Goal: Task Accomplishment & Management: Manage account settings

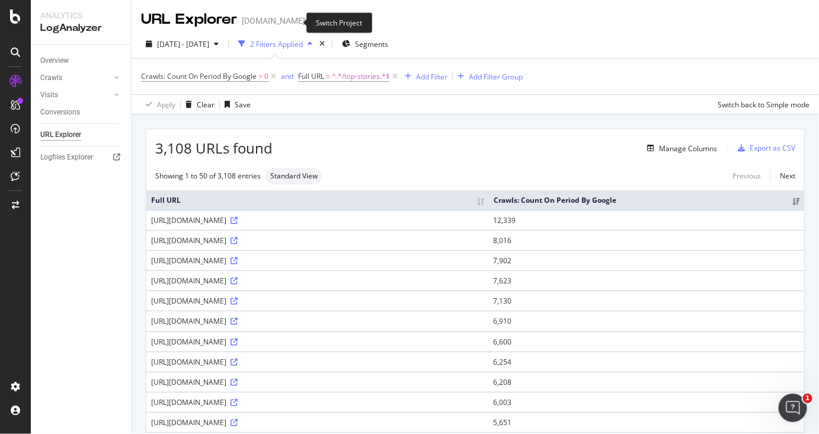
click at [310, 22] on icon "arrow-right-arrow-left" at bounding box center [313, 21] width 7 height 8
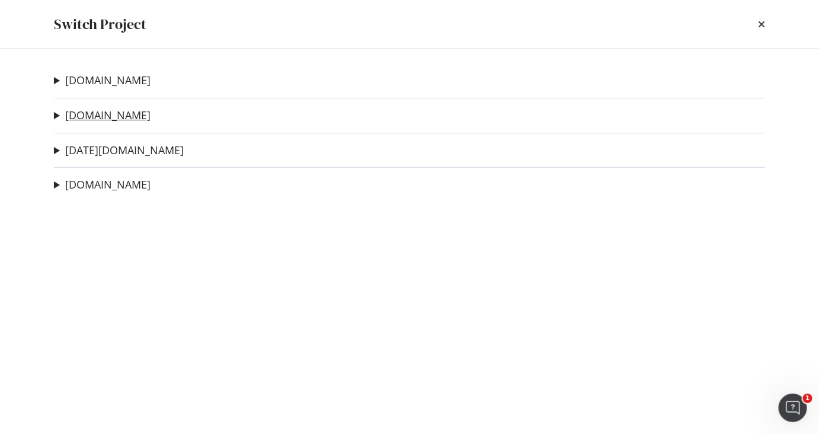
click at [91, 113] on link "[DOMAIN_NAME]" at bounding box center [107, 115] width 85 height 12
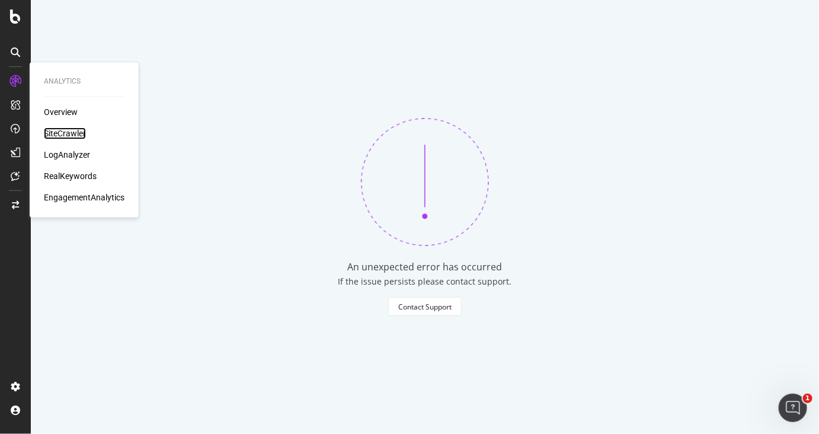
click at [84, 137] on div "SiteCrawler" at bounding box center [65, 133] width 42 height 12
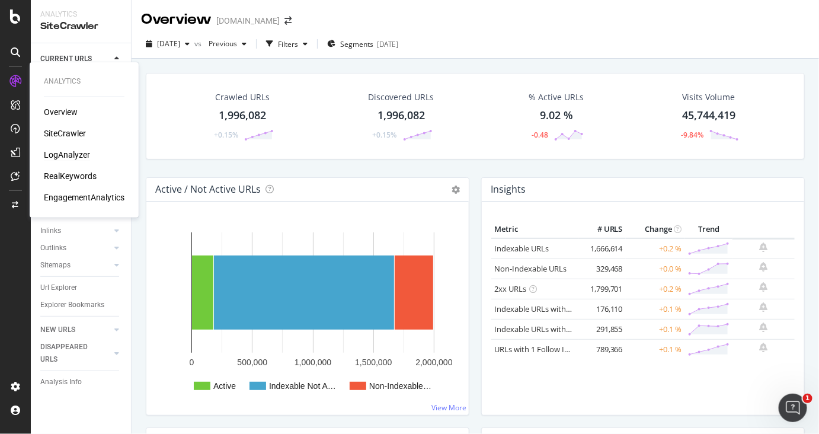
click at [81, 153] on div "LogAnalyzer" at bounding box center [67, 155] width 46 height 12
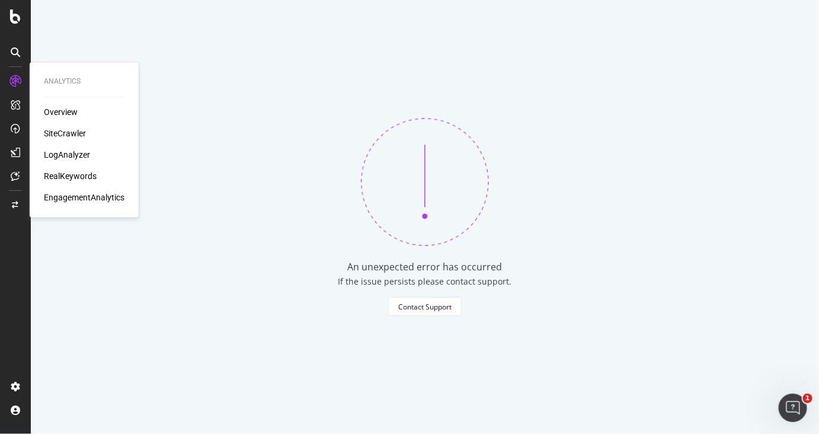
click at [81, 131] on div "SiteCrawler" at bounding box center [65, 133] width 42 height 12
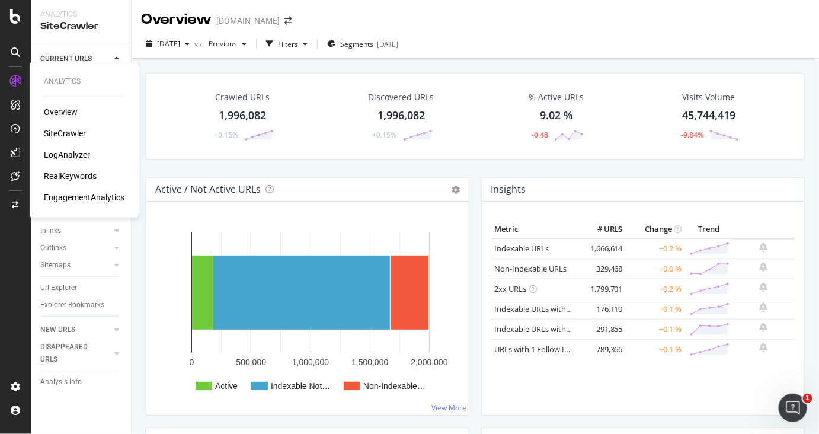
click at [79, 177] on div "RealKeywords" at bounding box center [70, 176] width 53 height 12
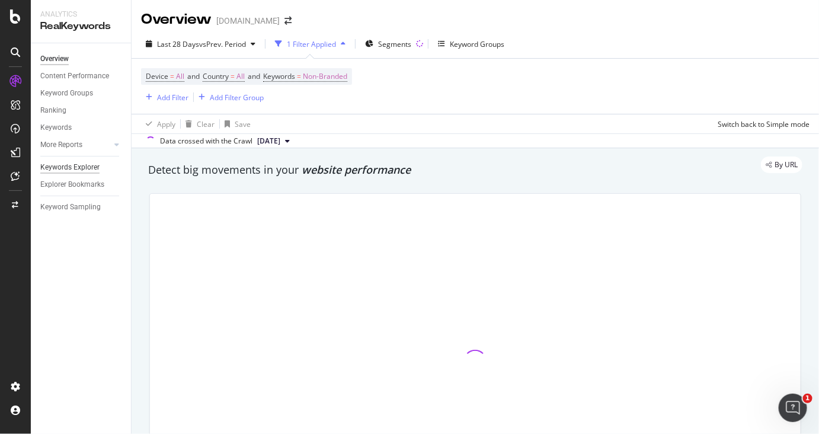
click at [86, 169] on div "Keywords Explorer" at bounding box center [69, 167] width 59 height 12
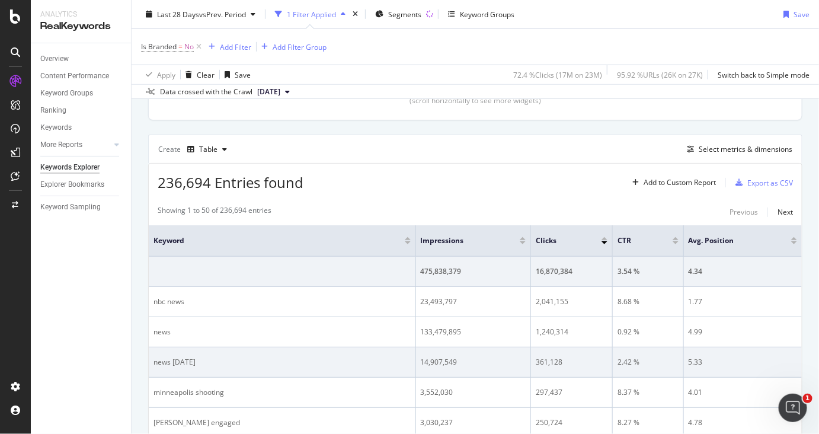
scroll to position [444, 0]
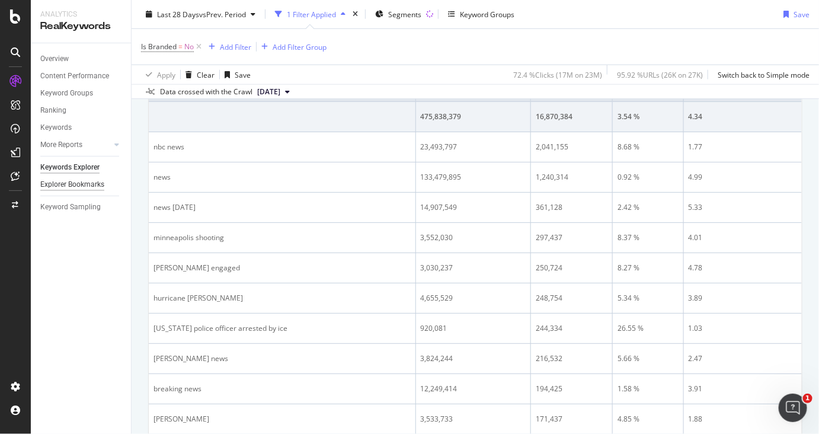
click at [84, 185] on div "Explorer Bookmarks" at bounding box center [72, 184] width 64 height 12
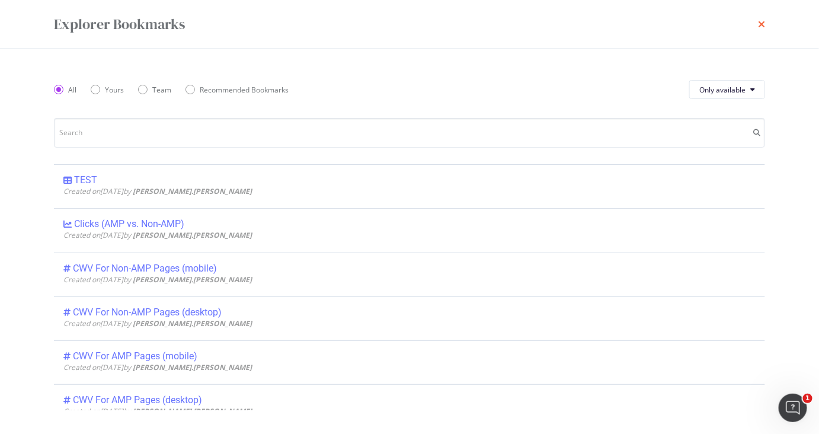
click at [761, 24] on icon "times" at bounding box center [761, 24] width 7 height 9
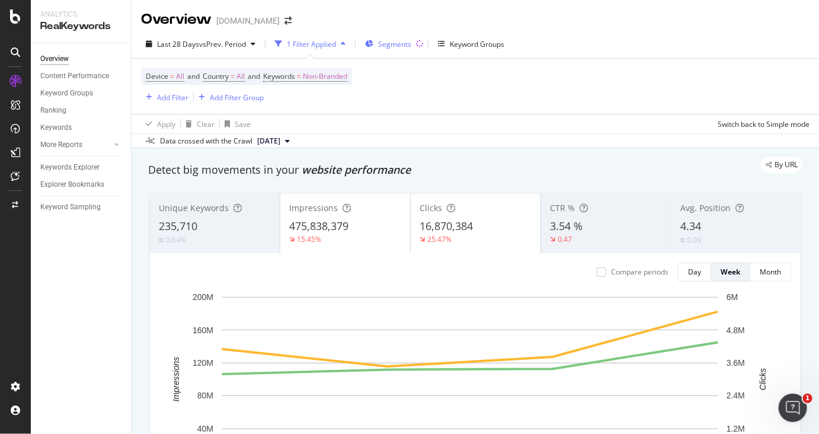
click at [388, 46] on span "Segments" at bounding box center [394, 44] width 33 height 10
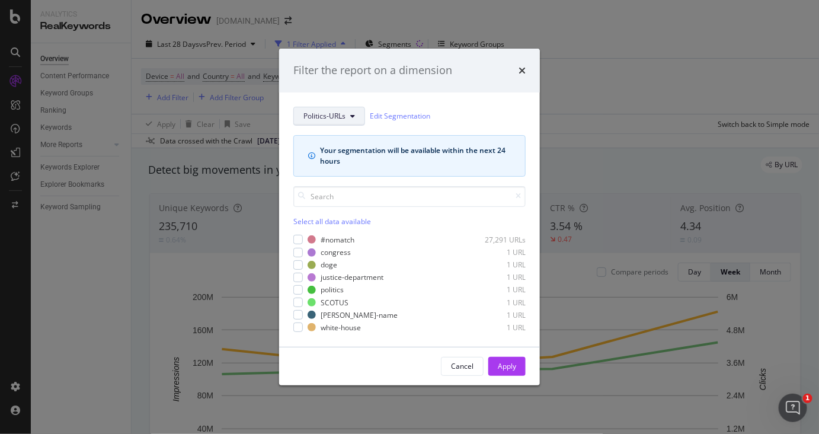
click at [337, 120] on span "Politics-URLs" at bounding box center [324, 116] width 42 height 10
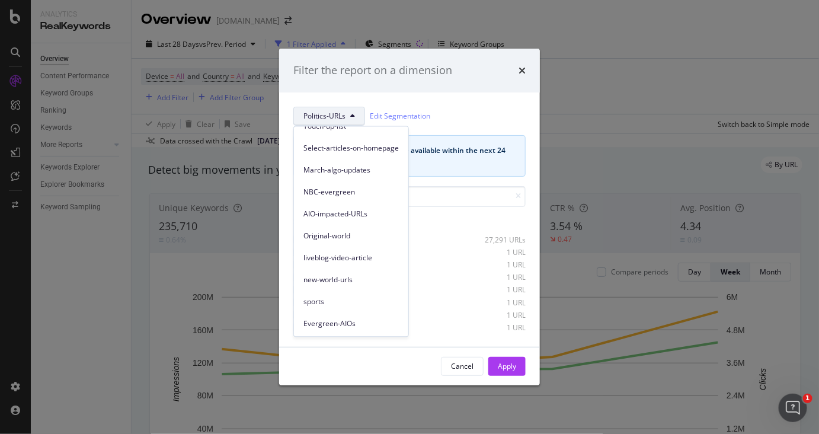
scroll to position [337, 0]
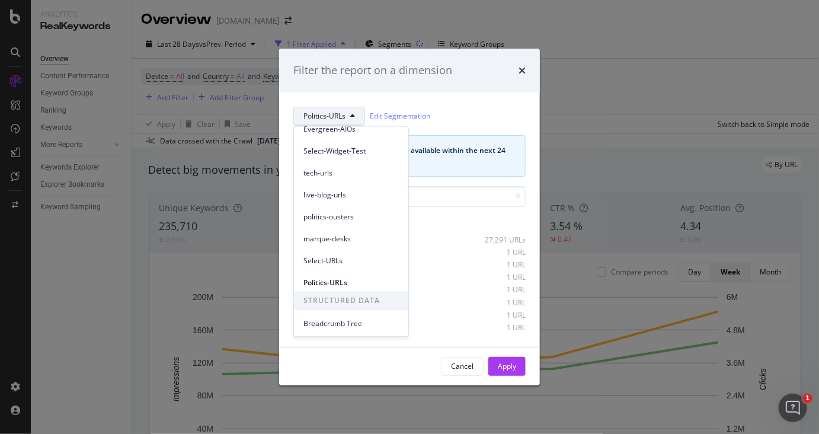
click at [464, 114] on div "Politics-URLs Edit Segmentation" at bounding box center [409, 116] width 232 height 19
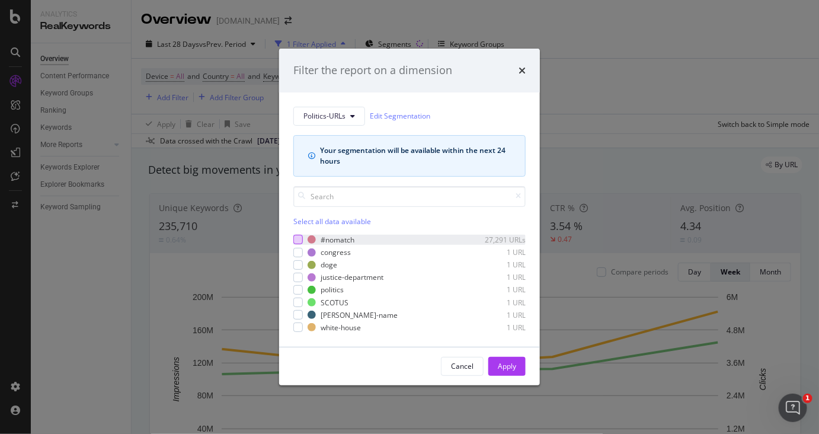
click at [298, 237] on div "modal" at bounding box center [297, 239] width 9 height 9
click at [307, 220] on div "Select all data available" at bounding box center [409, 221] width 232 height 10
click at [513, 366] on div "Apply" at bounding box center [507, 366] width 18 height 10
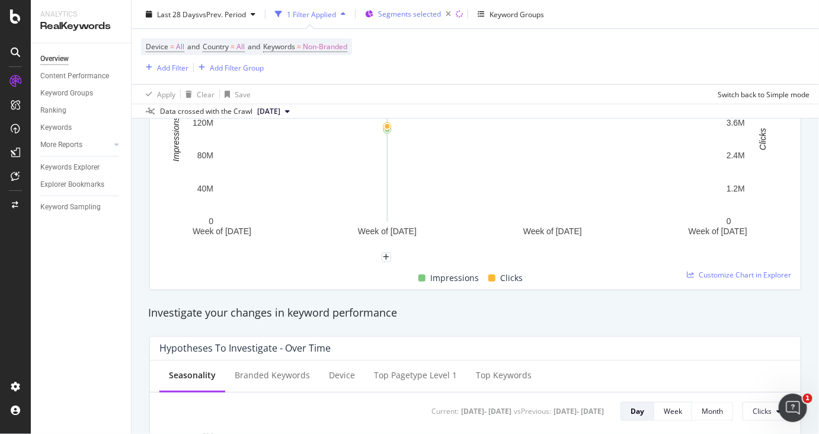
scroll to position [148, 0]
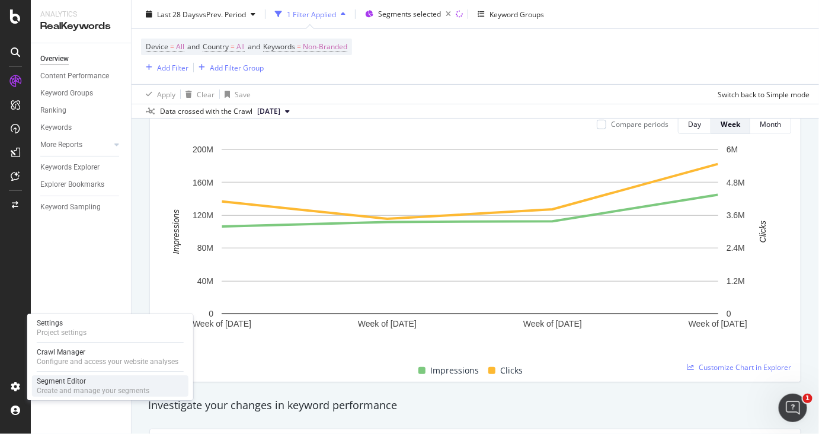
drag, startPoint x: 74, startPoint y: 383, endPoint x: 86, endPoint y: 380, distance: 12.4
click at [75, 383] on div "Segment Editor" at bounding box center [93, 380] width 113 height 9
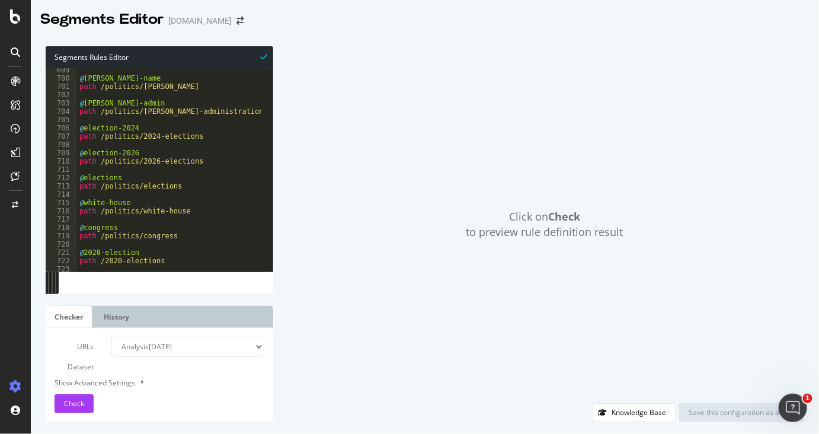
scroll to position [5704, 0]
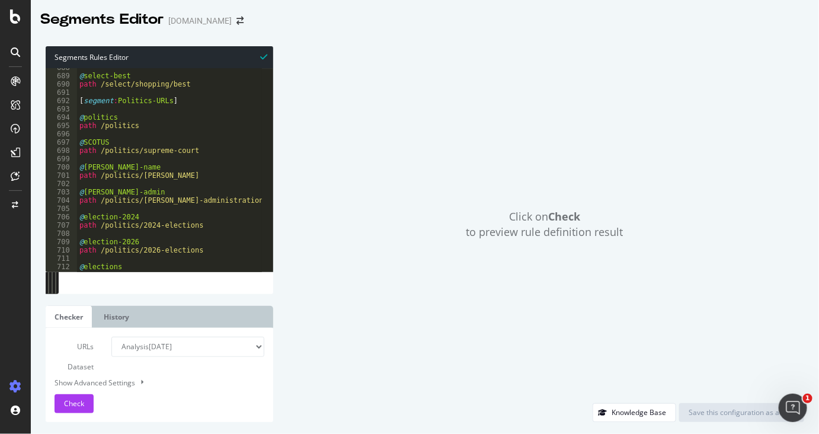
type textarea "path /politics"
click at [99, 125] on div "@ select-best path /select/shopping/best [ segment : Politics-URLs ] @ politics…" at bounding box center [314, 167] width 474 height 209
click at [157, 128] on div "@ select-best path /select/shopping/best [ segment : Politics-URLs ] @ politics…" at bounding box center [314, 167] width 474 height 209
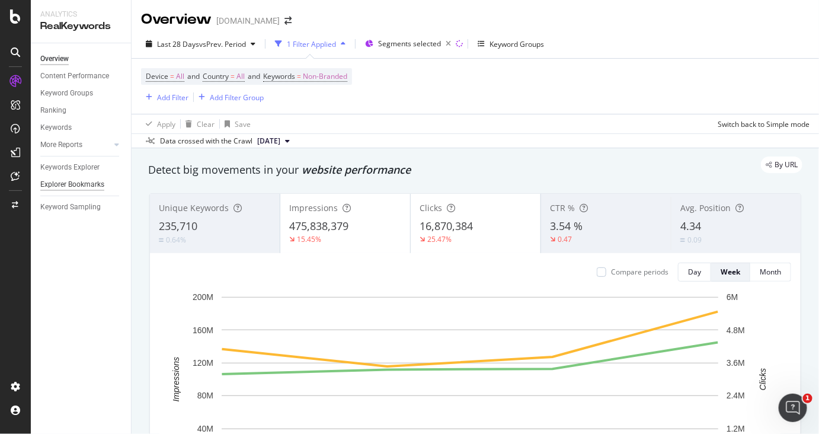
click at [72, 185] on div "Explorer Bookmarks" at bounding box center [72, 184] width 64 height 12
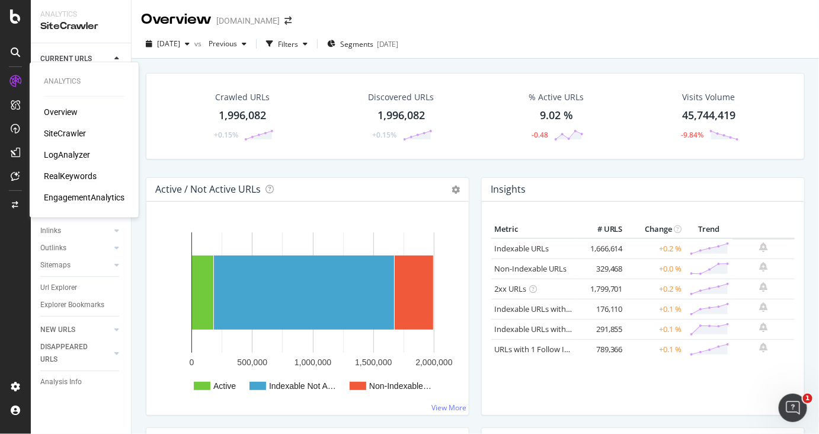
click at [72, 172] on div "RealKeywords" at bounding box center [70, 176] width 53 height 12
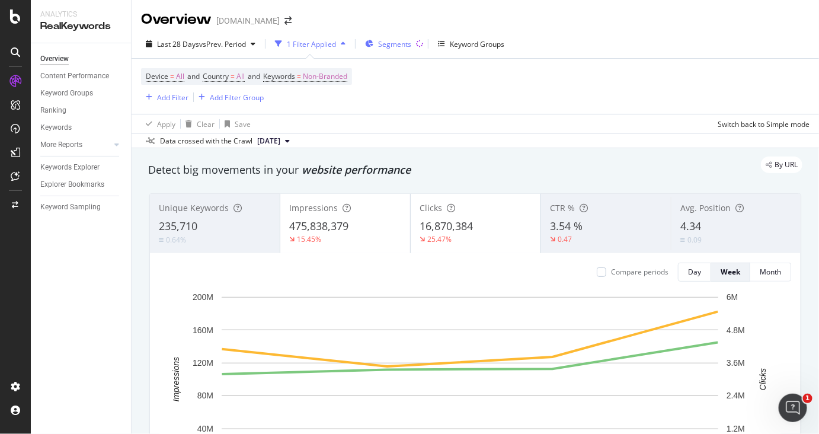
click at [404, 37] on div "Segments" at bounding box center [388, 44] width 46 height 18
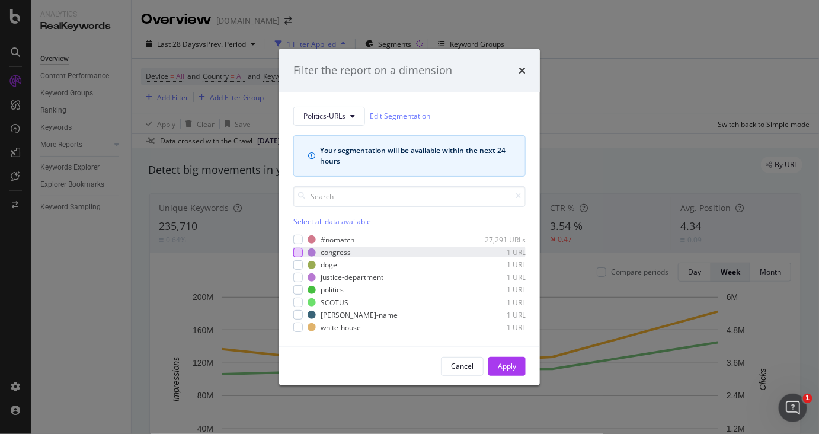
click at [296, 250] on div "modal" at bounding box center [297, 252] width 9 height 9
click at [296, 263] on div "modal" at bounding box center [297, 264] width 9 height 9
click at [297, 275] on div "modal" at bounding box center [297, 277] width 9 height 9
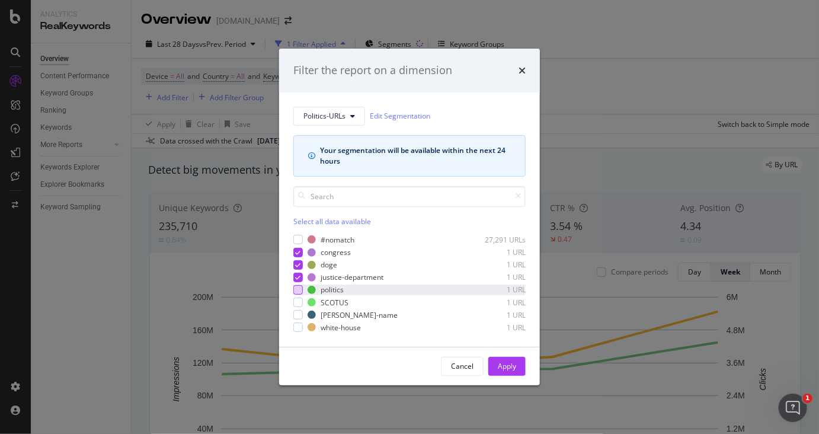
click at [300, 291] on div "modal" at bounding box center [297, 289] width 9 height 9
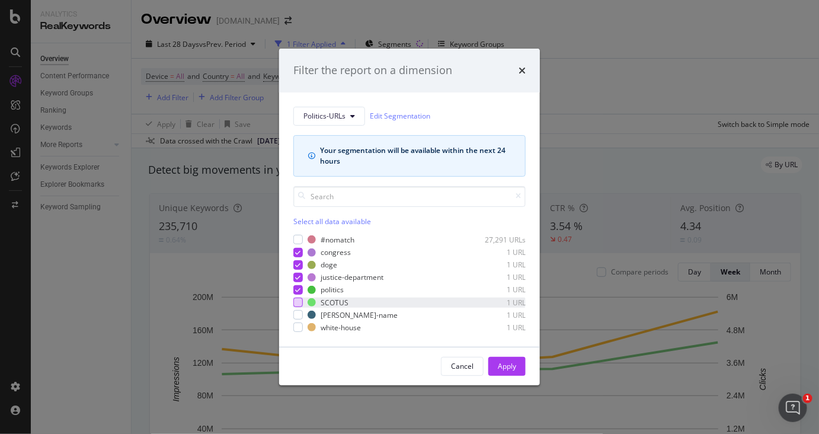
click at [297, 305] on div "modal" at bounding box center [297, 301] width 9 height 9
click at [299, 316] on div "modal" at bounding box center [297, 314] width 9 height 9
click at [299, 327] on div "modal" at bounding box center [297, 326] width 9 height 9
click at [515, 366] on div "Apply" at bounding box center [507, 366] width 18 height 10
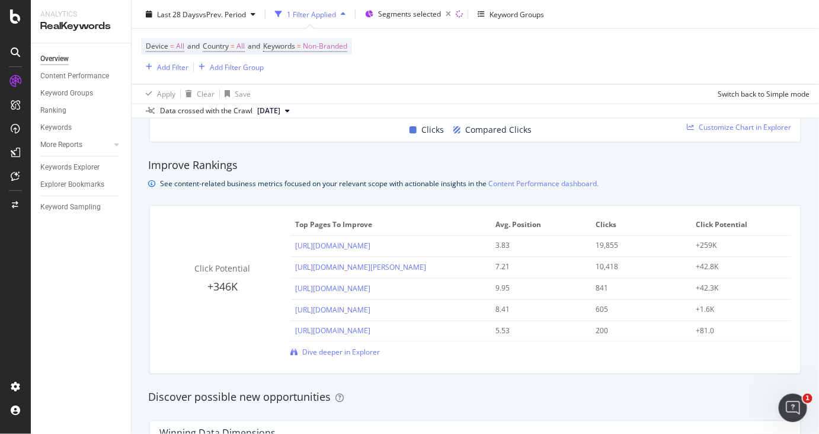
scroll to position [824, 0]
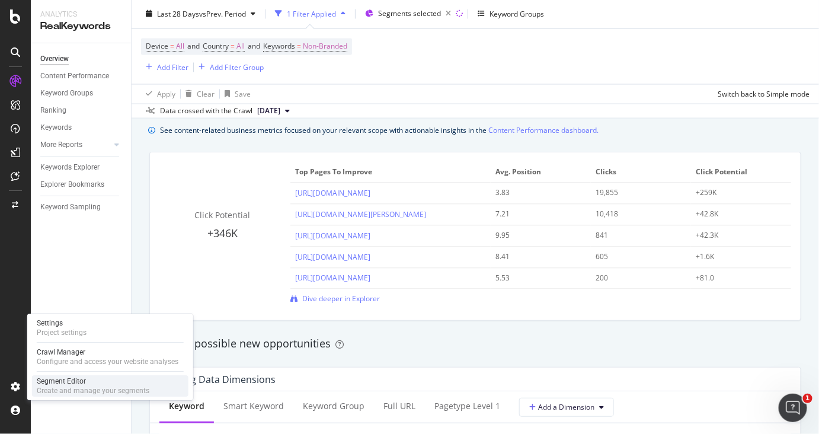
click at [55, 381] on div "Segment Editor" at bounding box center [93, 380] width 113 height 9
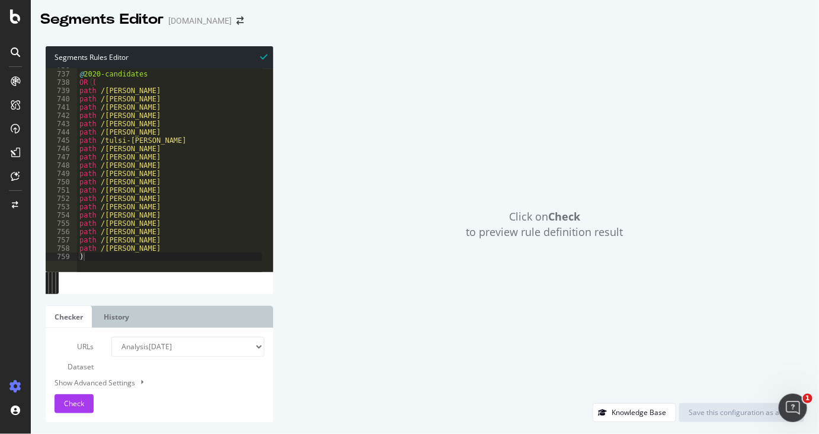
scroll to position [6015, 0]
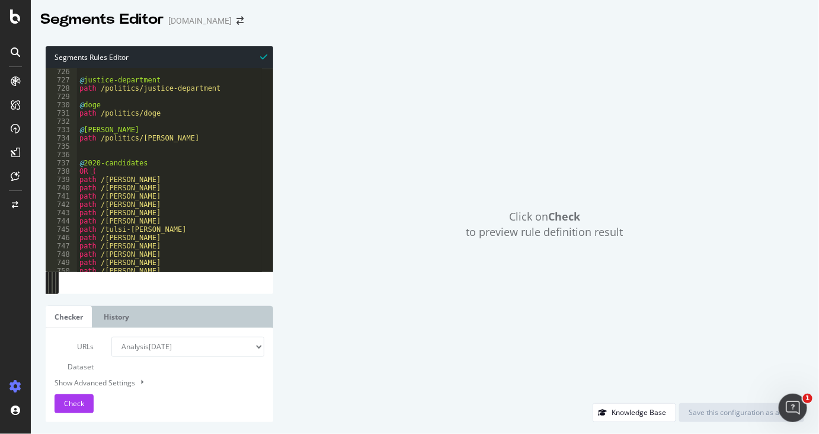
click at [148, 179] on div "@ justice-department path /politics/justice-department @ doge path /politics/do…" at bounding box center [314, 172] width 474 height 209
click at [179, 135] on div "@ justice-department path /politics/justice-department @ doge path /politics/do…" at bounding box center [314, 172] width 474 height 209
click at [161, 111] on div "@ justice-department path /politics/justice-department @ doge path /politics/do…" at bounding box center [314, 172] width 474 height 209
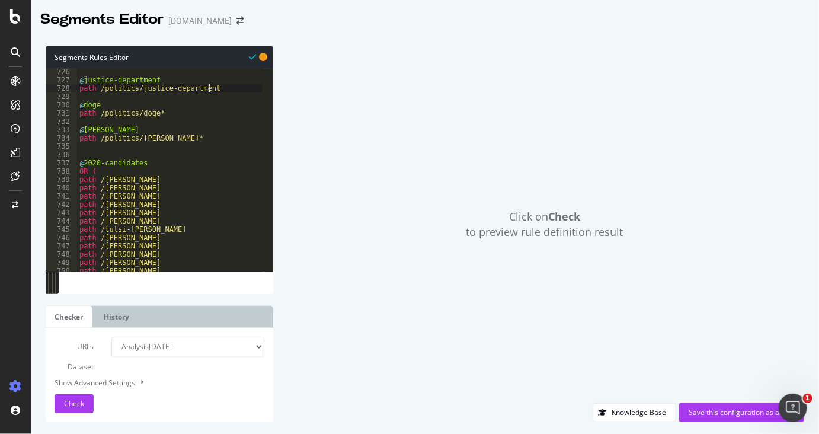
click at [228, 91] on div "@ justice-department path /politics/justice-department @ doge path /politics/do…" at bounding box center [314, 172] width 474 height 209
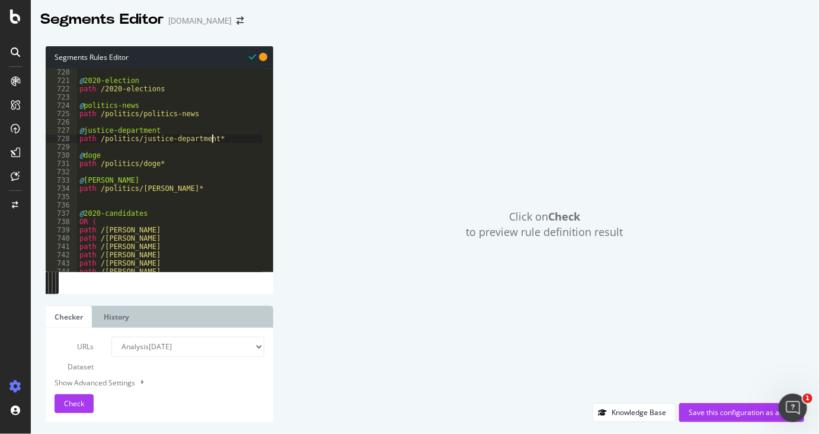
scroll to position [5964, 0]
click at [194, 114] on div "path /politics/congress @ 2020-election path /2020-elections @ politics-news pa…" at bounding box center [314, 165] width 474 height 209
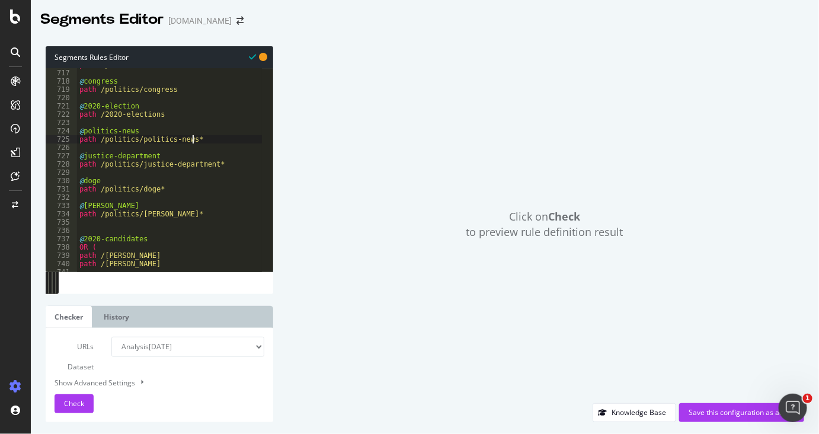
scroll to position [5938, 0]
click at [158, 113] on div "path /politics/white-house @ congress path /politics/congress @ 2020-election p…" at bounding box center [314, 166] width 474 height 209
click at [180, 92] on div "path /politics/white-house @ congress path /politics/congress @ 2020-election p…" at bounding box center [314, 166] width 474 height 209
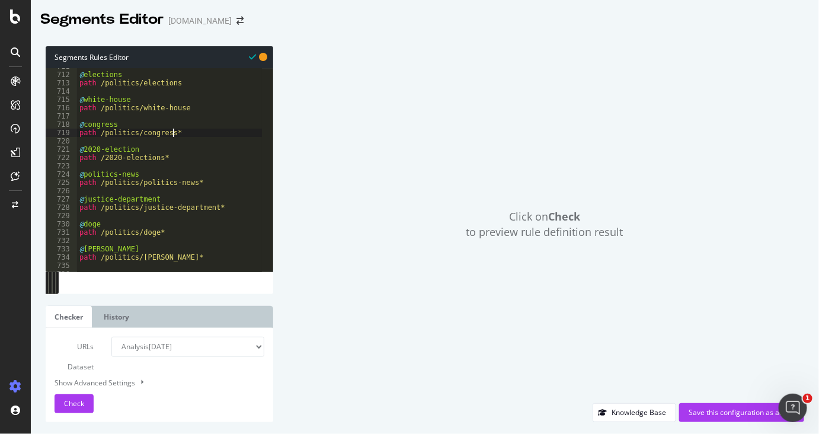
scroll to position [5890, 0]
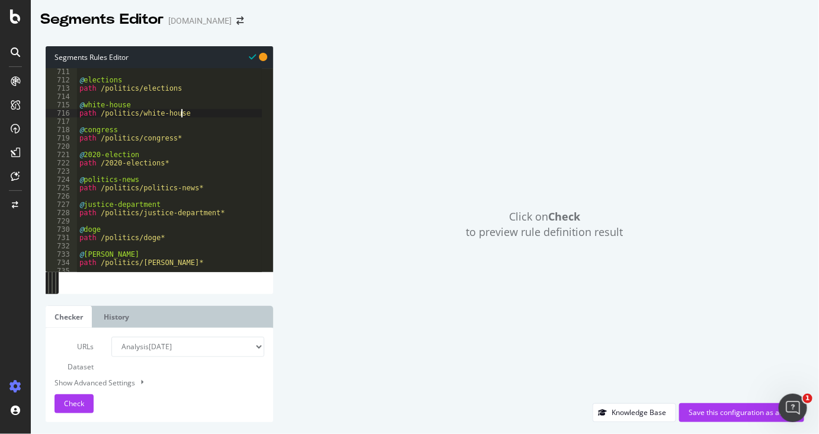
click at [186, 115] on div "@ elections path /politics/elections @ white-house path /politics/white-house @…" at bounding box center [314, 172] width 474 height 209
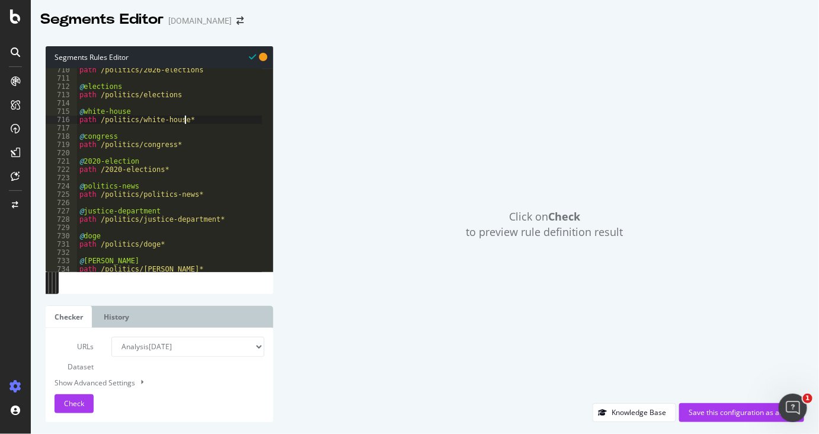
scroll to position [5864, 0]
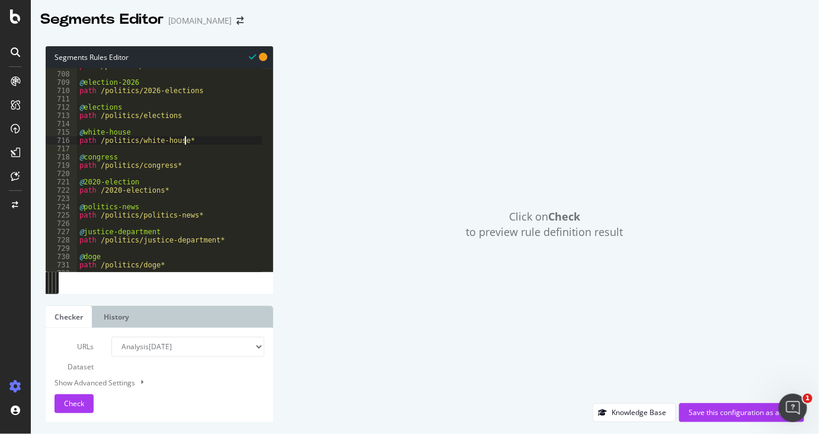
click at [188, 118] on div "path /politics/2024-elections @ election-2026 path /politics/2026-elections @ e…" at bounding box center [314, 166] width 474 height 209
click at [203, 90] on div "path /politics/2024-elections @ election-2026 path /politics/2026-elections @ e…" at bounding box center [314, 166] width 474 height 209
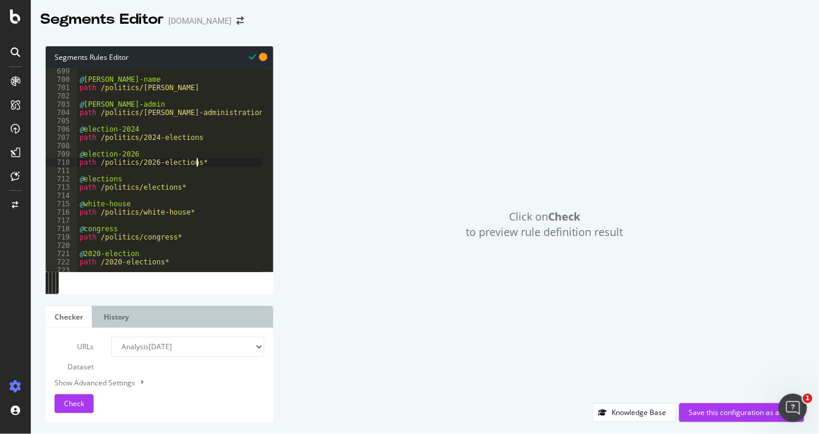
scroll to position [5791, 0]
click at [196, 138] on div "@ [PERSON_NAME]-name path /politics/[PERSON_NAME] @ [PERSON_NAME]-admin path /p…" at bounding box center [314, 171] width 474 height 209
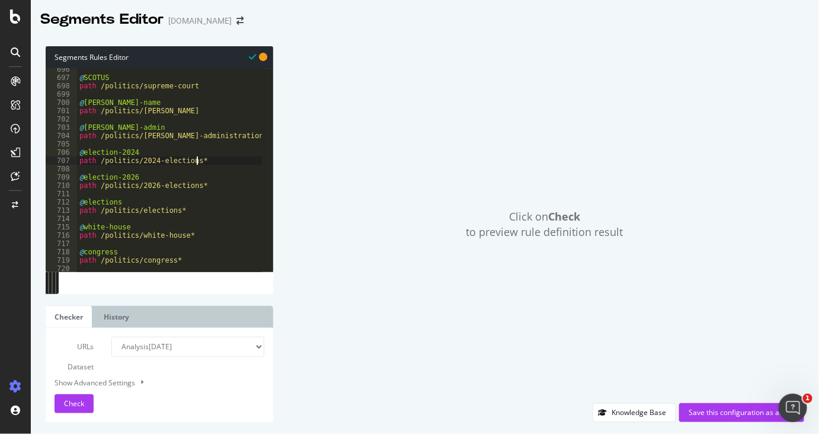
scroll to position [5769, 0]
click at [241, 129] on div "@ SCOTUS path /politics/supreme-court @ [PERSON_NAME]-name path /politics/[PERS…" at bounding box center [314, 169] width 474 height 209
click at [236, 135] on div "@ SCOTUS path /politics/supreme-court @ [PERSON_NAME]-name path /politics/[PERS…" at bounding box center [314, 169] width 474 height 209
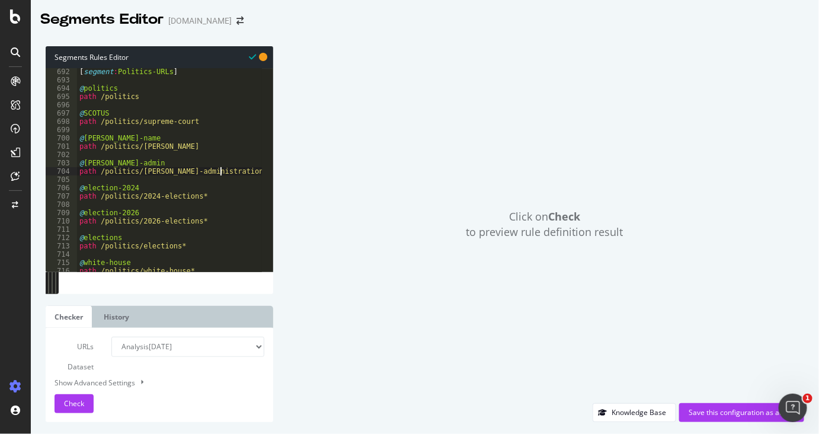
scroll to position [5731, 0]
click at [185, 147] on div "[ segment : Politics-URLs ] @ politics path /politics @ SCOTUS path /politics/s…" at bounding box center [314, 165] width 474 height 209
click at [199, 119] on div "[ segment : Politics-URLs ] @ politics path /politics @ SCOTUS path /politics/s…" at bounding box center [314, 165] width 474 height 209
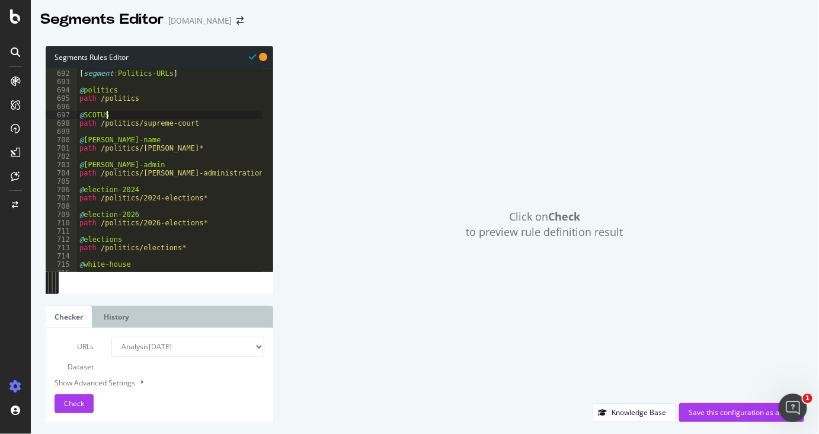
click at [197, 127] on div "[ segment : Politics-URLs ] @ politics path /politics @ SCOTUS path /politics/s…" at bounding box center [314, 165] width 474 height 209
click at [137, 100] on div "[ segment : Politics-URLs ] @ politics path /politics @ SCOTUS path /politics/s…" at bounding box center [314, 165] width 474 height 209
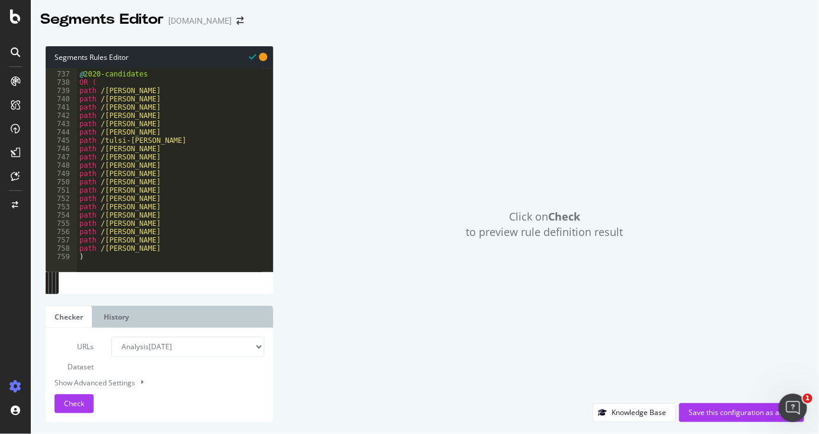
scroll to position [6104, 0]
click at [162, 247] on div "@ 2020-candidates OR ( path /[PERSON_NAME] path /[PERSON_NAME] /[PERSON_NAME] p…" at bounding box center [314, 166] width 474 height 209
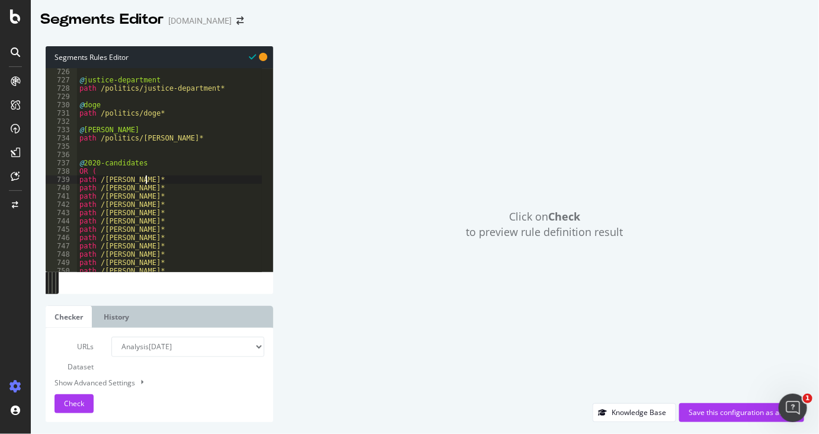
scroll to position [6015, 0]
type textarea "path /[PERSON_NAME]*"
click at [726, 407] on div "Save this configuration as active" at bounding box center [742, 413] width 106 height 18
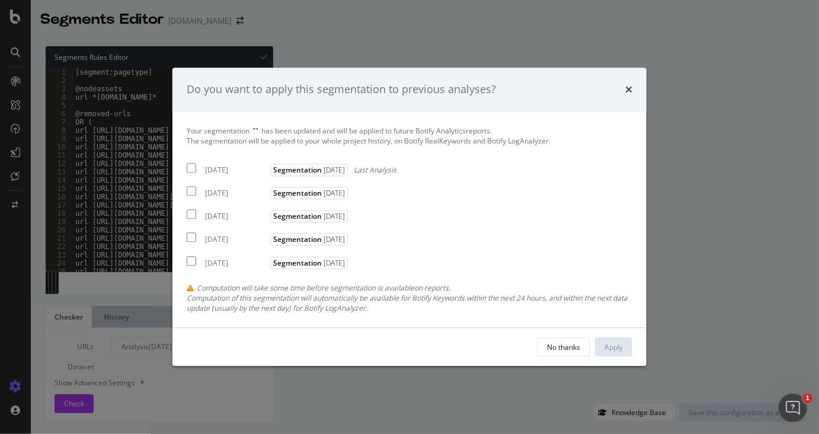
drag, startPoint x: 190, startPoint y: 166, endPoint x: 286, endPoint y: 183, distance: 96.9
click at [192, 166] on input "modal" at bounding box center [191, 167] width 9 height 9
checkbox input "true"
click at [620, 354] on div "Apply" at bounding box center [613, 347] width 18 height 18
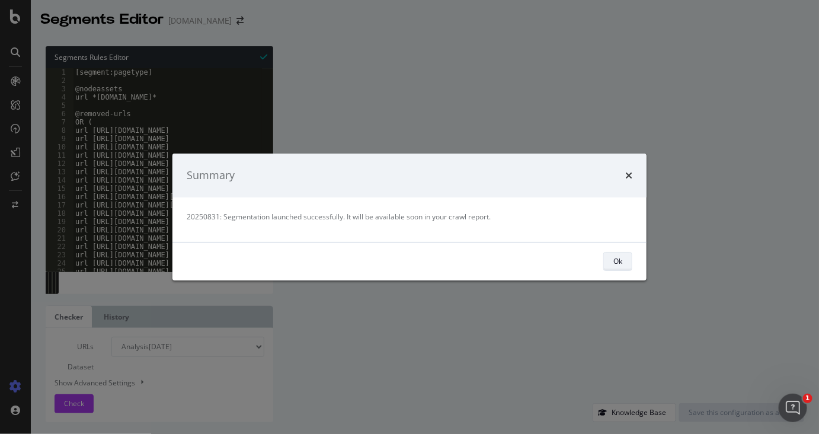
click at [616, 264] on div "Ok" at bounding box center [617, 261] width 9 height 10
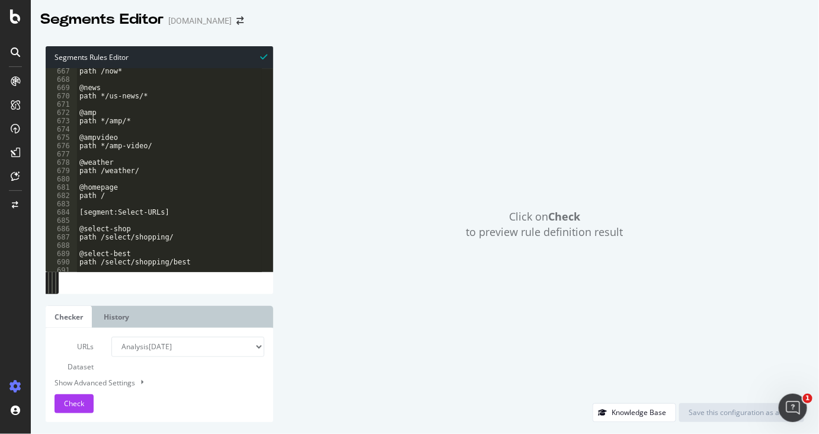
scroll to position [5615, 0]
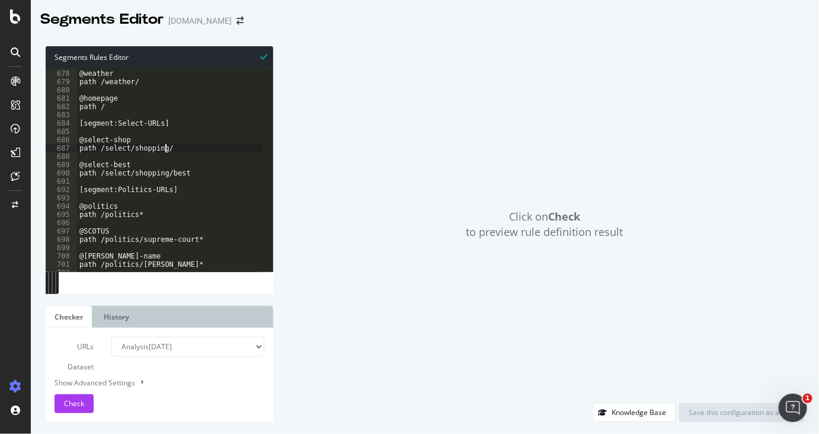
click at [172, 145] on div "@weather path /weather/ @homepage path / [segment:Select-URLs] @select-shop pat…" at bounding box center [314, 165] width 474 height 209
click at [185, 174] on div "@weather path /weather/ @homepage path / [segment:Select-URLs] @select-shop pat…" at bounding box center [314, 165] width 474 height 209
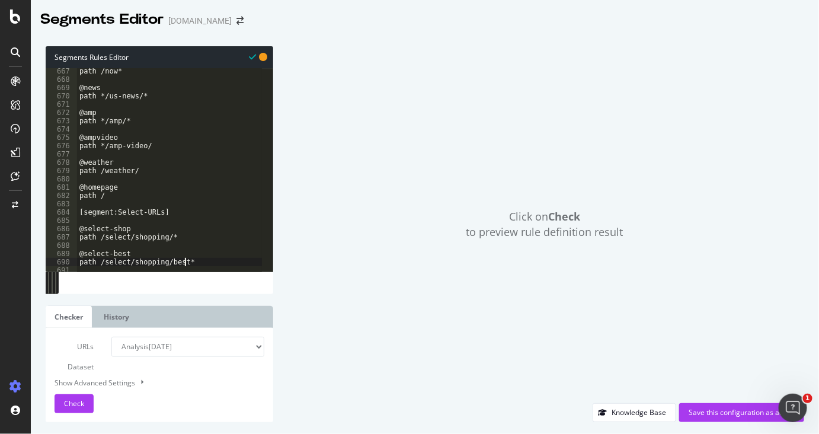
scroll to position [5526, 0]
click at [143, 164] on div "path /now* @news path */us-news/* @amp path */amp/* @ampvideo path */amp-video/…" at bounding box center [314, 171] width 474 height 209
click at [148, 169] on div "path /now* @news path */us-news/* @amp path */amp/* @ampvideo path */amp-video/…" at bounding box center [314, 171] width 474 height 209
click at [99, 169] on div "path /now* @news path */us-news/* @amp path */amp/* @ampvideo path */amp-video/…" at bounding box center [314, 171] width 474 height 209
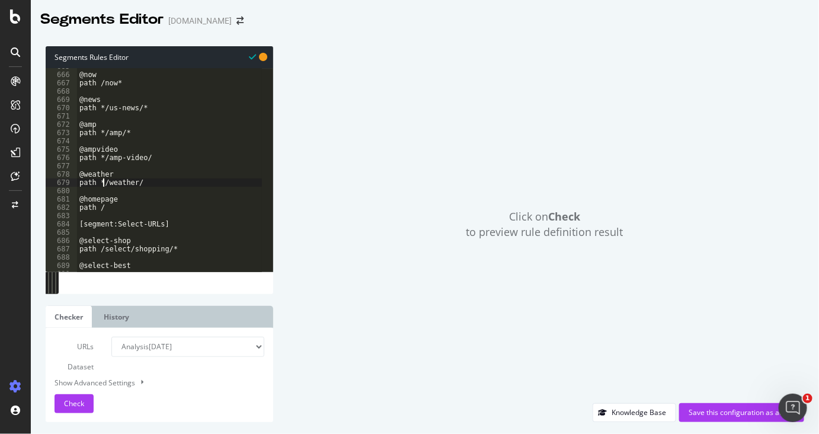
scroll to position [5515, 0]
click at [159, 178] on div "@now path /now* @news path */us-news/* @amp path */amp/* @ampvideo path */amp-v…" at bounding box center [314, 166] width 474 height 209
click at [153, 156] on div "@now path /now* @news path */us-news/* @amp path */amp/* @ampvideo path */amp-v…" at bounding box center [314, 166] width 474 height 209
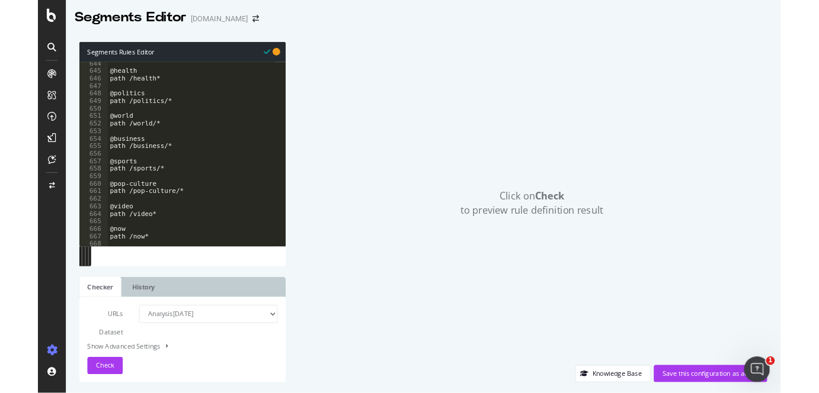
scroll to position [5515, 0]
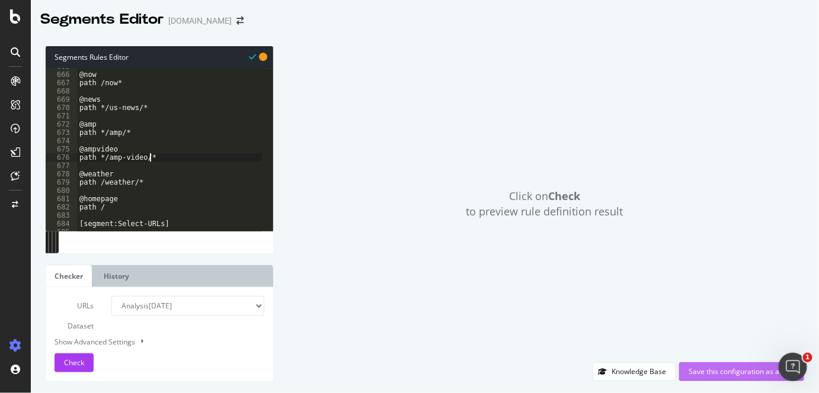
type textarea "path */amp-video/*"
click at [729, 368] on div "Save this configuration as active" at bounding box center [742, 372] width 106 height 10
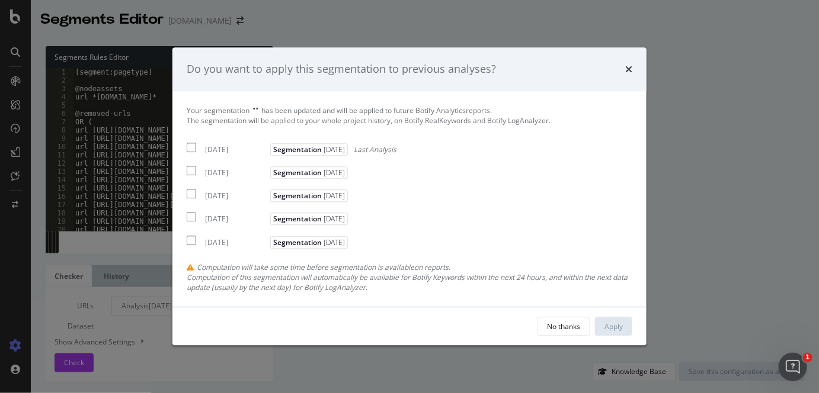
click at [192, 140] on div "[DATE] Segmentation [DATE] Last Analysis" at bounding box center [292, 147] width 210 height 14
checkbox input "true"
click at [617, 329] on div "Apply" at bounding box center [613, 327] width 18 height 10
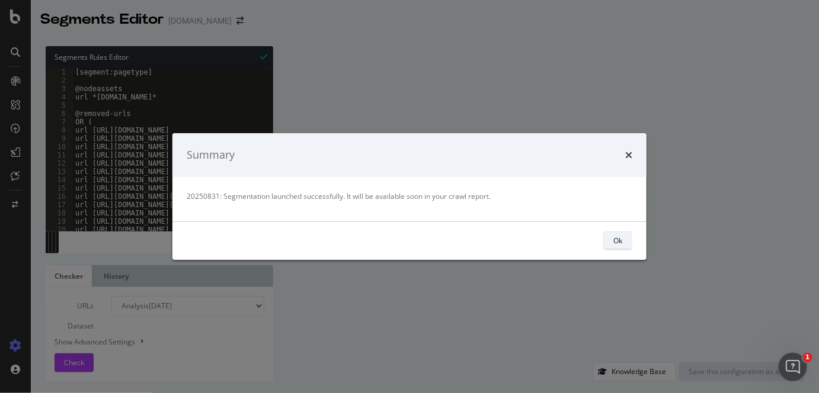
click at [631, 245] on button "Ok" at bounding box center [617, 241] width 29 height 19
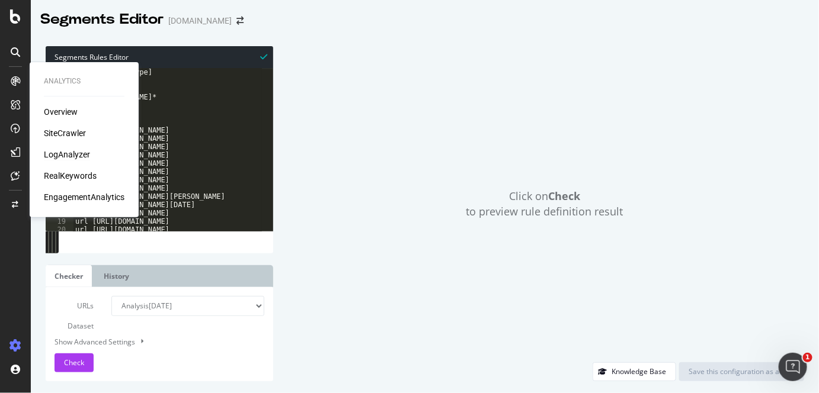
click at [72, 155] on div "LogAnalyzer" at bounding box center [67, 155] width 46 height 12
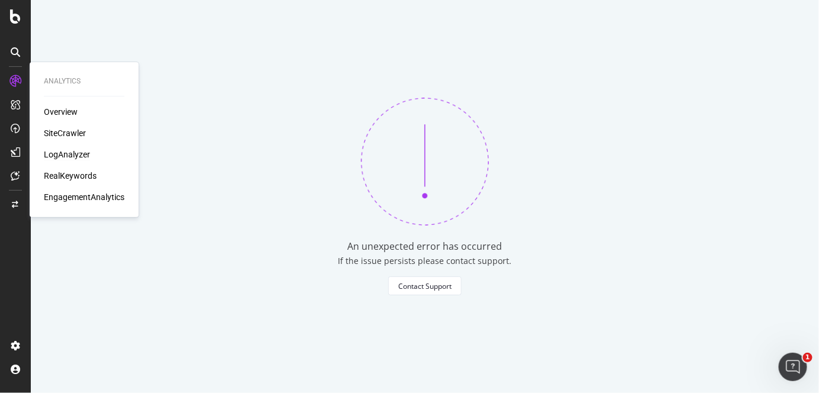
click at [71, 130] on div "SiteCrawler" at bounding box center [65, 133] width 42 height 12
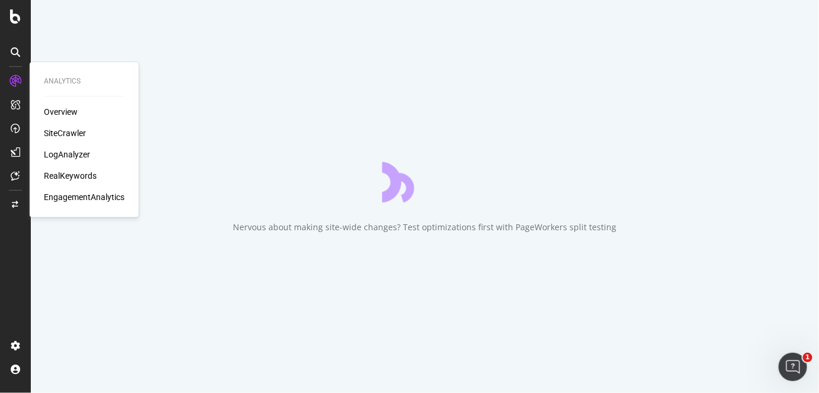
click at [77, 172] on div "RealKeywords" at bounding box center [70, 176] width 53 height 12
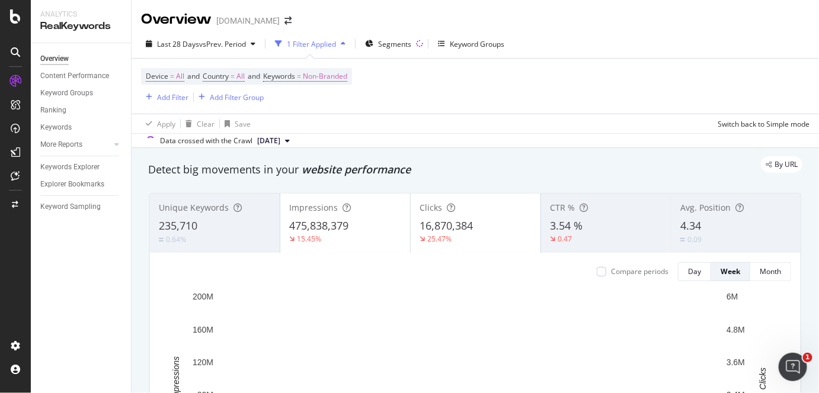
click at [747, 38] on div "Last 28 Days vs Prev. Period 1 Filter Applied Segments Keyword Groups" at bounding box center [475, 46] width 687 height 24
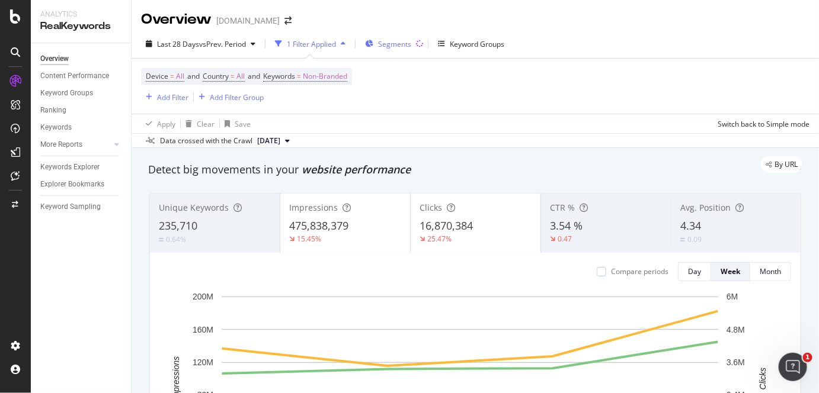
click at [405, 41] on span "Segments" at bounding box center [394, 44] width 33 height 10
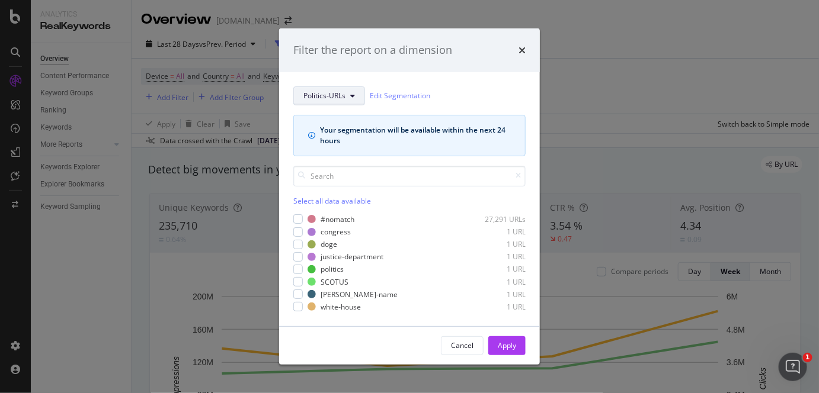
click at [334, 98] on span "Politics-URLs" at bounding box center [324, 96] width 42 height 10
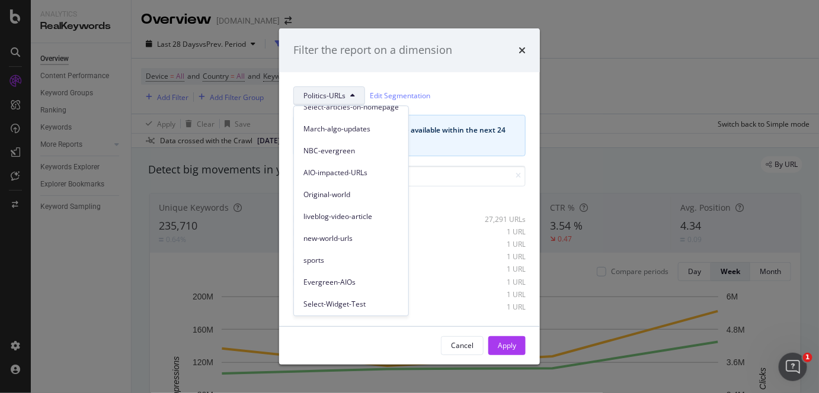
scroll to position [337, 0]
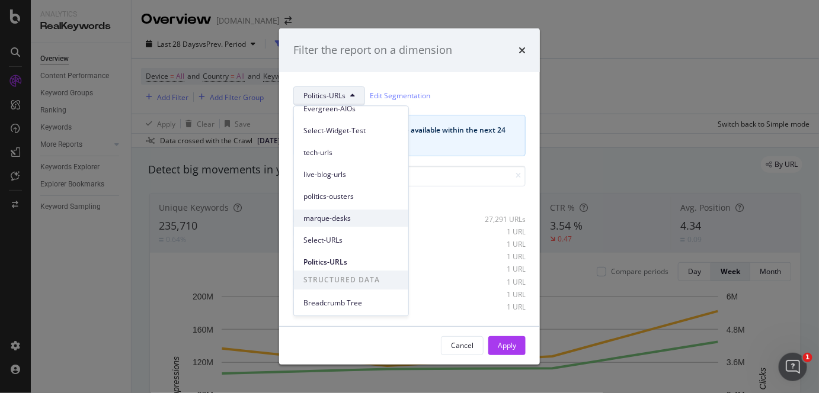
click at [350, 219] on span "marque-desks" at bounding box center [350, 218] width 95 height 11
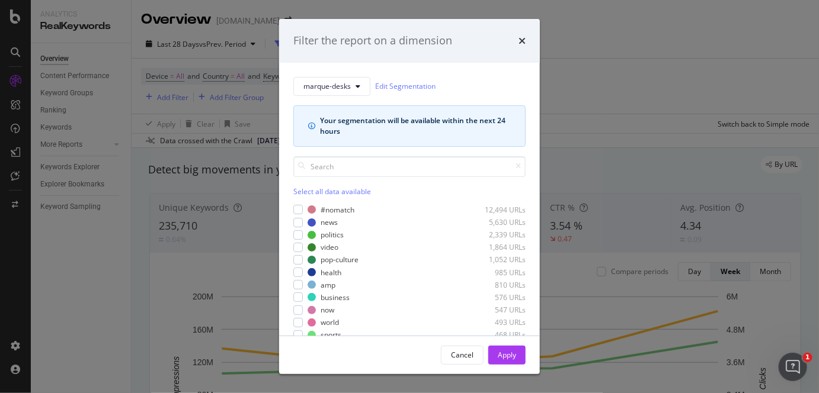
click at [297, 229] on div "#nomatch 12,494 URLs news 5,630 URLs politics 2,339 URLs video 1,864 URLs pop-c…" at bounding box center [409, 279] width 232 height 148
click at [299, 232] on div "modal" at bounding box center [297, 235] width 9 height 9
click at [508, 353] on div "Apply" at bounding box center [507, 355] width 18 height 10
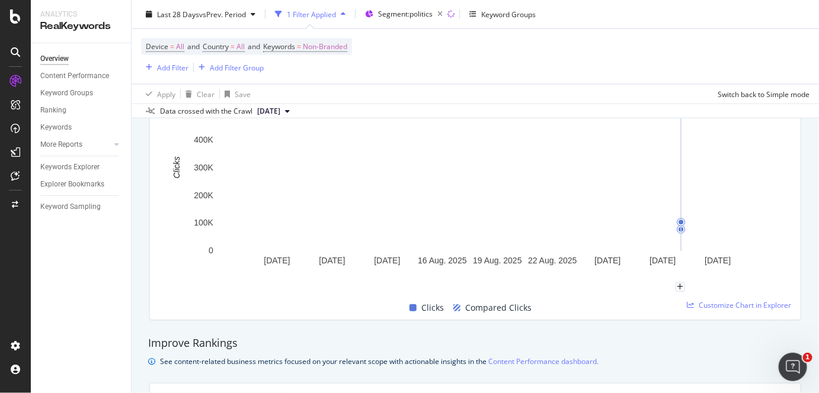
scroll to position [444, 0]
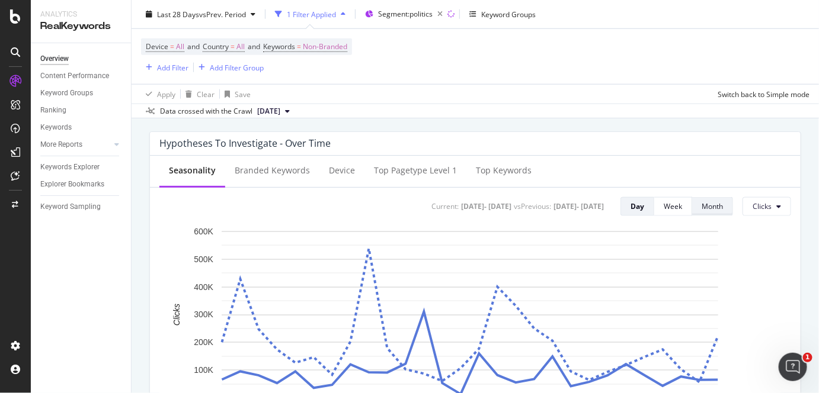
click at [702, 209] on div "Month" at bounding box center [712, 206] width 21 height 10
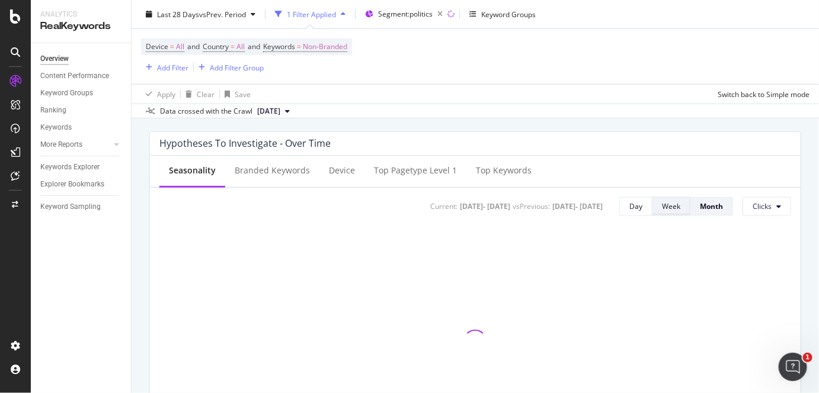
click at [667, 210] on div "Week" at bounding box center [671, 206] width 18 height 10
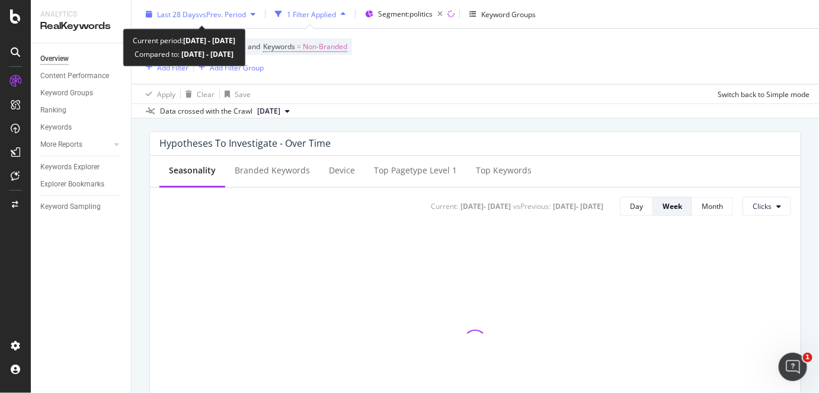
click at [213, 15] on span "vs Prev. Period" at bounding box center [222, 14] width 47 height 10
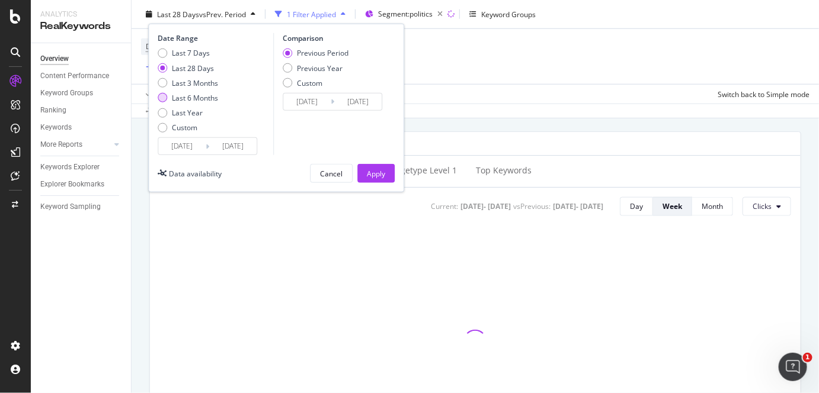
click at [162, 95] on div "Last 6 Months" at bounding box center [162, 97] width 9 height 9
type input "[DATE]"
click at [378, 171] on div "Apply" at bounding box center [376, 173] width 18 height 10
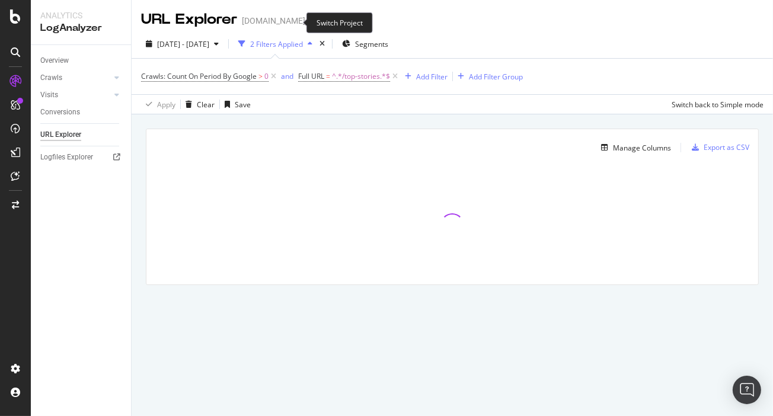
click at [305, 24] on span at bounding box center [313, 21] width 17 height 8
click at [310, 22] on icon "arrow-right-arrow-left" at bounding box center [313, 21] width 7 height 8
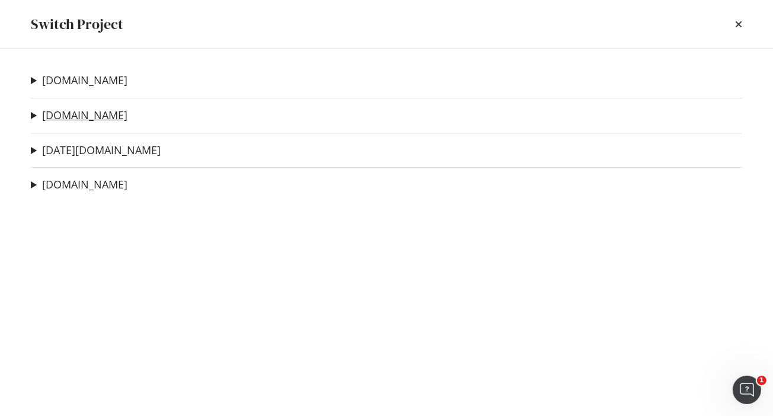
click at [75, 110] on link "[DOMAIN_NAME]" at bounding box center [84, 115] width 85 height 12
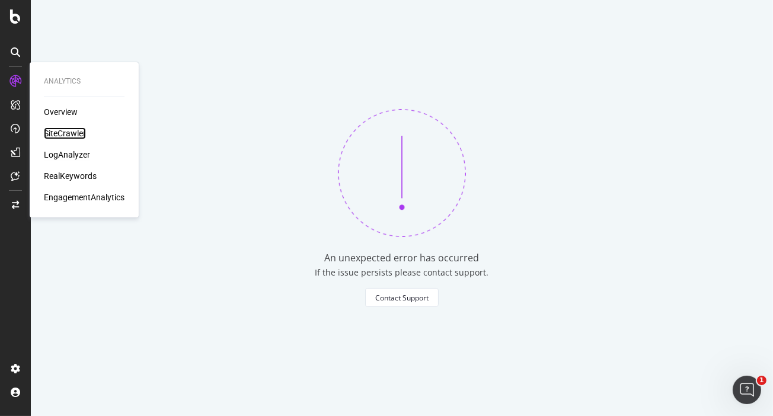
click at [76, 135] on div "SiteCrawler" at bounding box center [65, 133] width 42 height 12
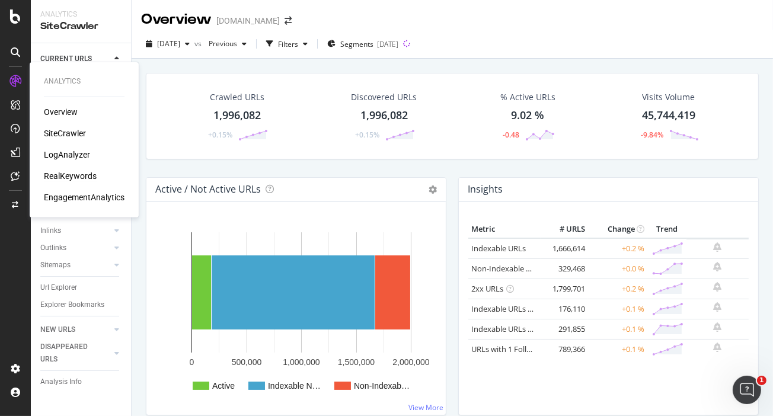
click at [83, 174] on div "RealKeywords" at bounding box center [70, 176] width 53 height 12
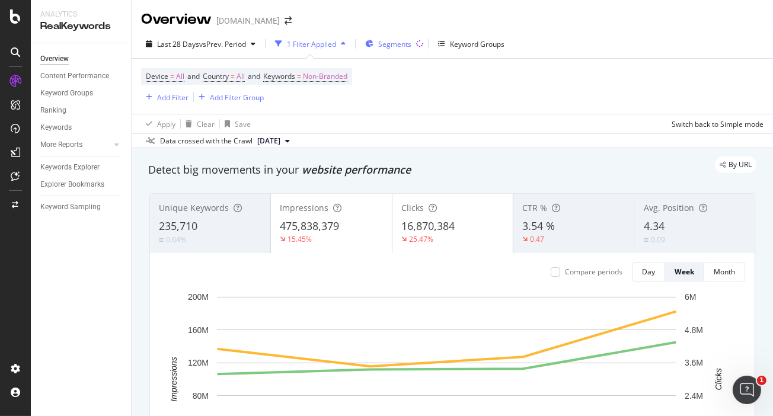
click at [411, 40] on span "Segments" at bounding box center [394, 44] width 33 height 10
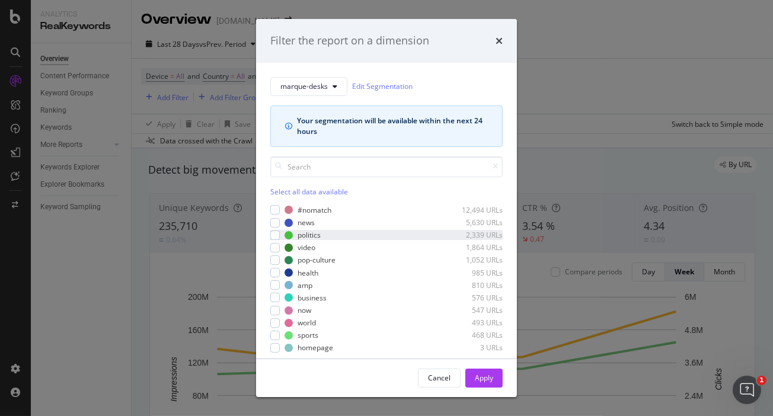
click at [276, 229] on div "#nomatch 12,494 URLs news 5,630 URLs politics 2,339 URLs video 1,864 URLs pop-c…" at bounding box center [386, 279] width 232 height 148
drag, startPoint x: 277, startPoint y: 233, endPoint x: 410, endPoint y: 292, distance: 145.1
click at [278, 233] on div "modal" at bounding box center [274, 235] width 9 height 9
click at [488, 377] on div "Apply" at bounding box center [484, 378] width 18 height 10
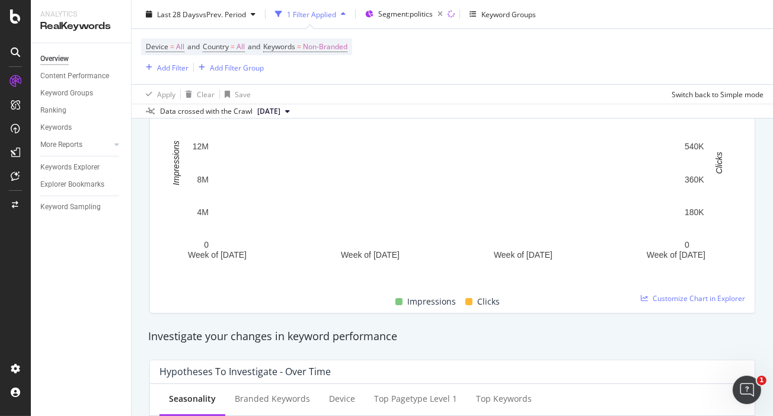
scroll to position [73, 0]
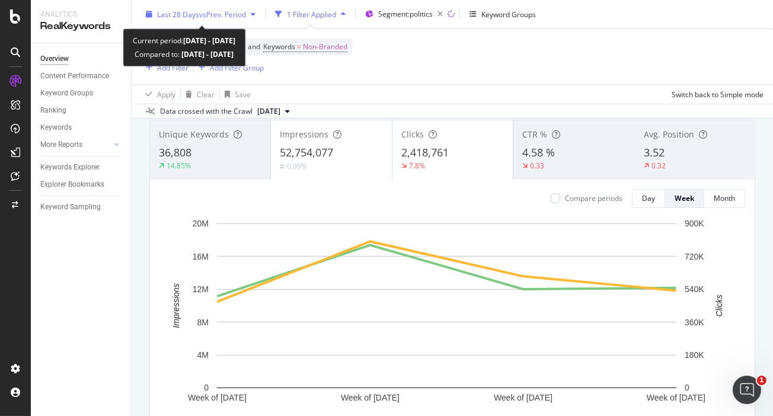
click at [191, 7] on div "Last 28 Days vs Prev. Period" at bounding box center [200, 14] width 119 height 18
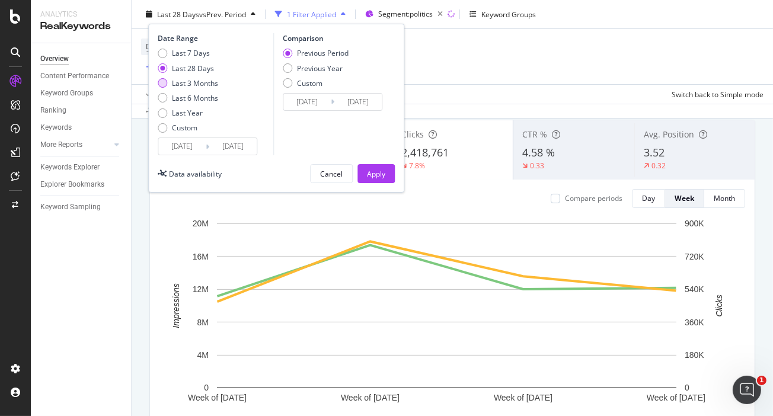
click at [161, 81] on div "Last 3 Months" at bounding box center [162, 82] width 9 height 9
type input "2025/06/01"
type input "[DATE]"
type input "2025/05/31"
click at [379, 174] on div "Apply" at bounding box center [376, 173] width 18 height 10
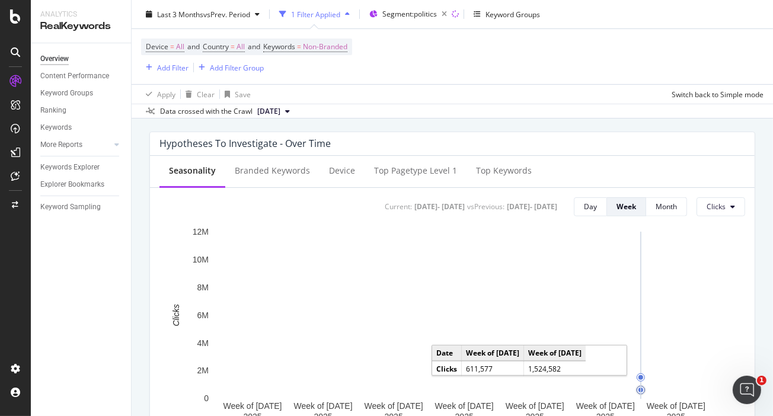
scroll to position [592, 0]
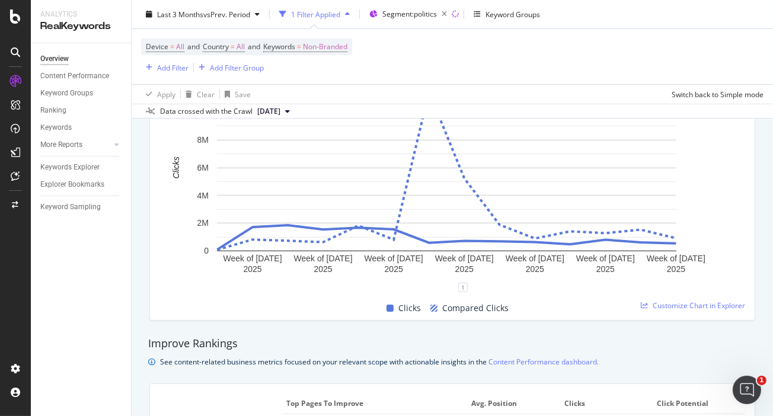
click at [481, 308] on span "Compared Clicks" at bounding box center [475, 308] width 66 height 14
click at [431, 306] on rect at bounding box center [433, 308] width 7 height 7
click at [76, 93] on div "Keyword Groups" at bounding box center [66, 93] width 53 height 12
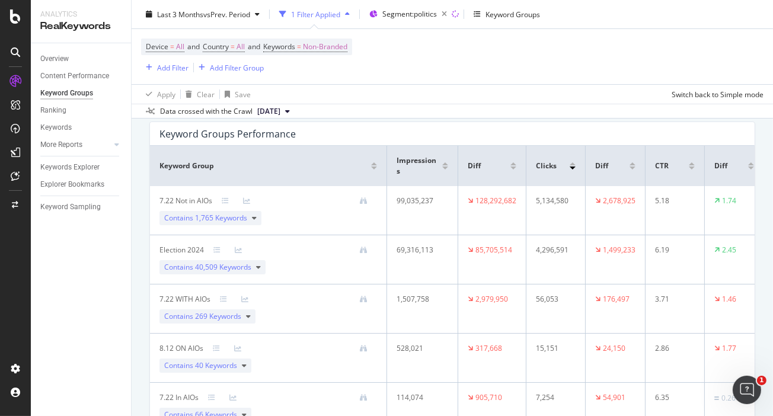
scroll to position [124, 0]
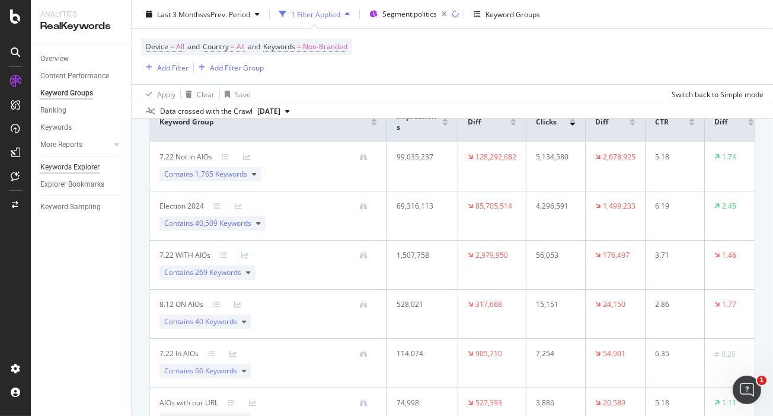
click at [65, 170] on div "Keywords Explorer" at bounding box center [69, 167] width 59 height 12
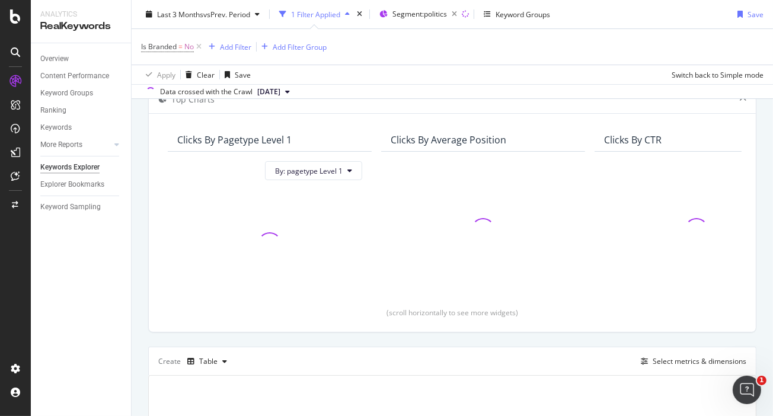
scroll to position [222, 0]
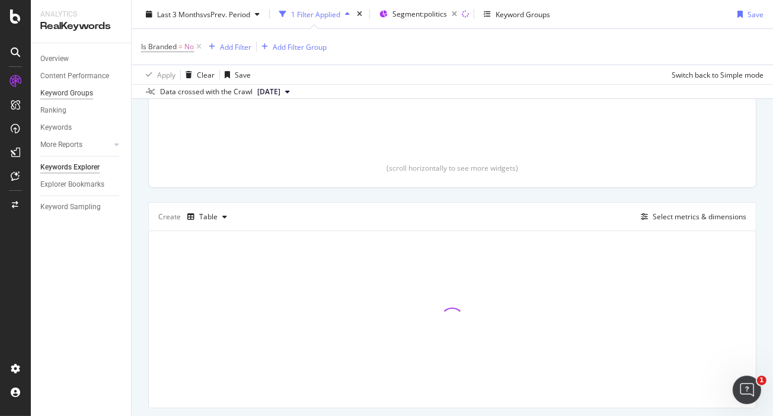
click at [73, 90] on div "Keyword Groups" at bounding box center [66, 93] width 53 height 12
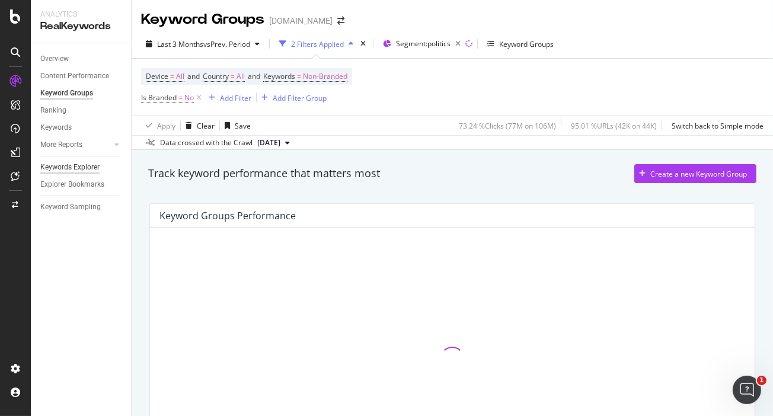
click at [80, 169] on div "Keywords Explorer" at bounding box center [69, 167] width 59 height 12
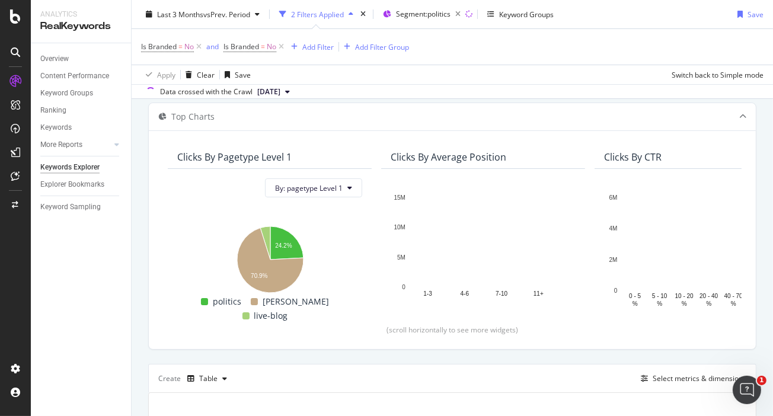
scroll to position [256, 0]
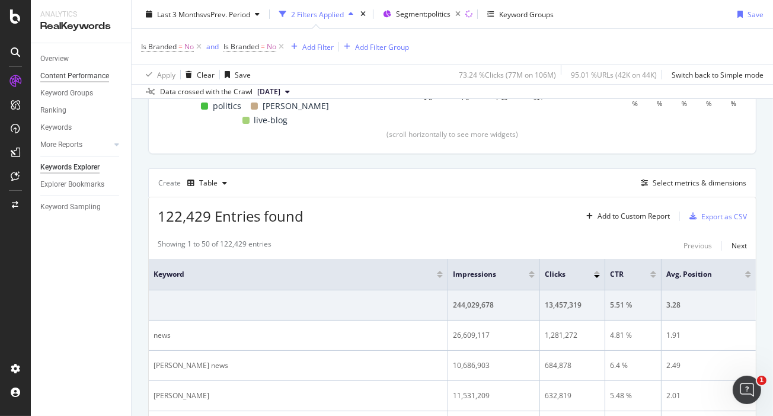
click at [71, 71] on div "Content Performance" at bounding box center [74, 76] width 69 height 12
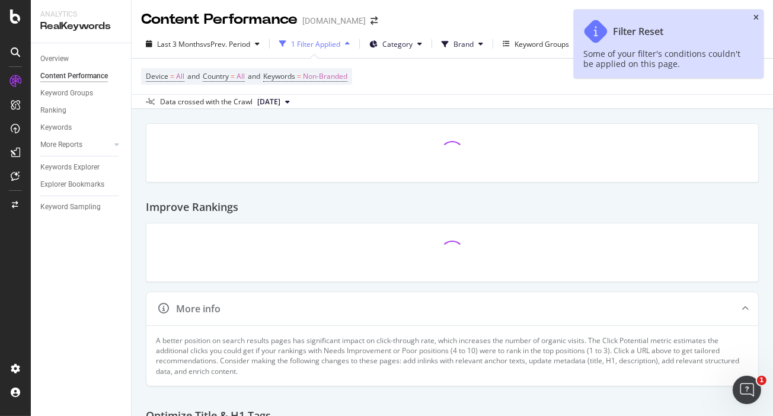
click at [753, 16] on icon "close toast" at bounding box center [755, 17] width 5 height 7
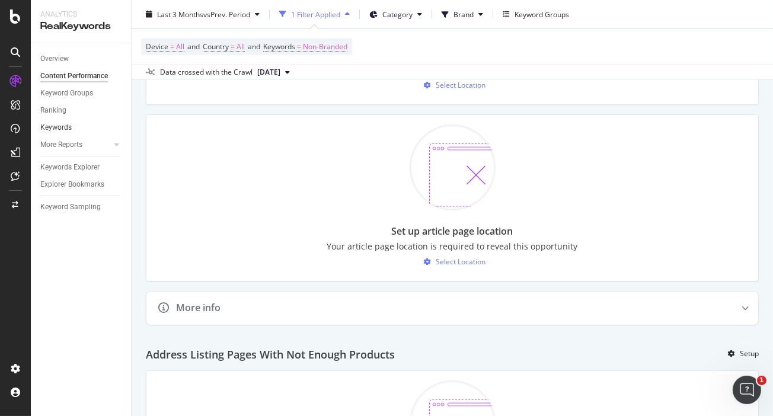
scroll to position [1070, 0]
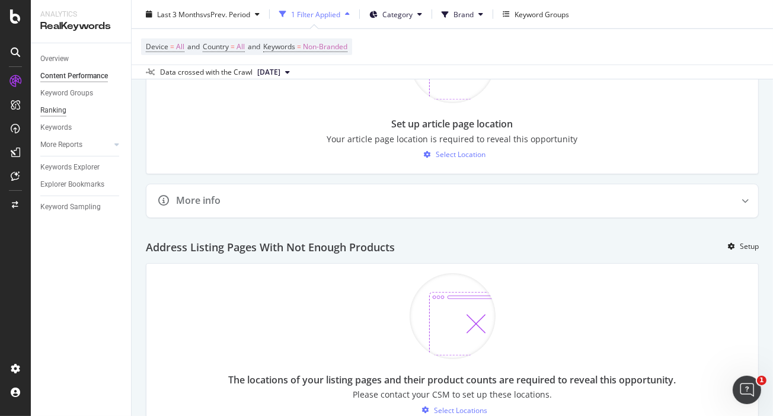
click at [60, 108] on div "Ranking" at bounding box center [53, 110] width 26 height 12
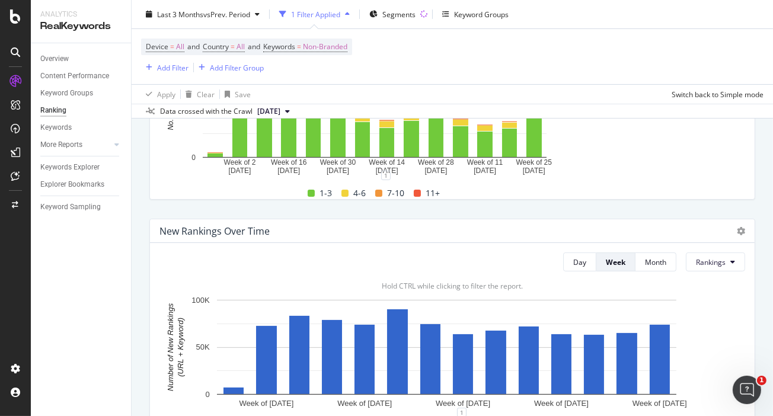
scroll to position [222, 0]
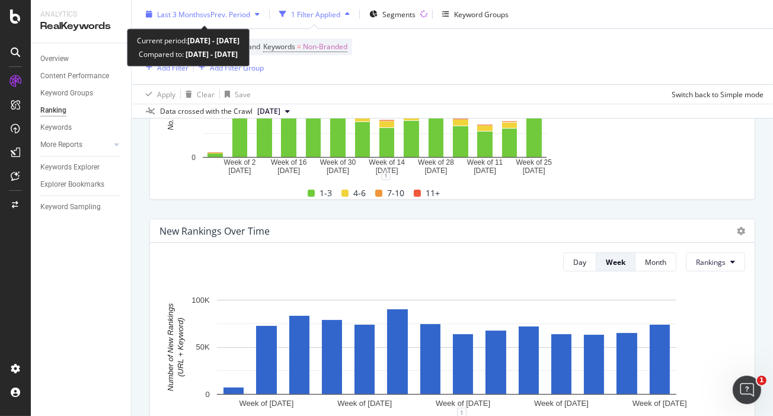
click at [209, 12] on span "vs Prev. Period" at bounding box center [226, 14] width 47 height 10
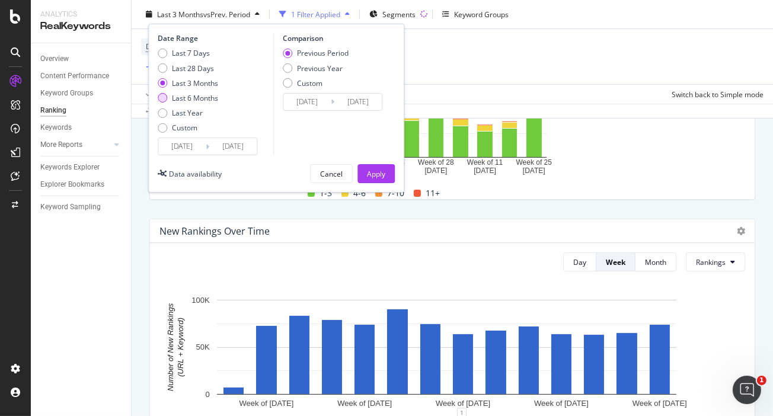
click at [160, 101] on div "Last 6 Months" at bounding box center [162, 97] width 9 height 9
type input "[DATE]"
click at [385, 174] on div "Apply" at bounding box center [376, 173] width 18 height 10
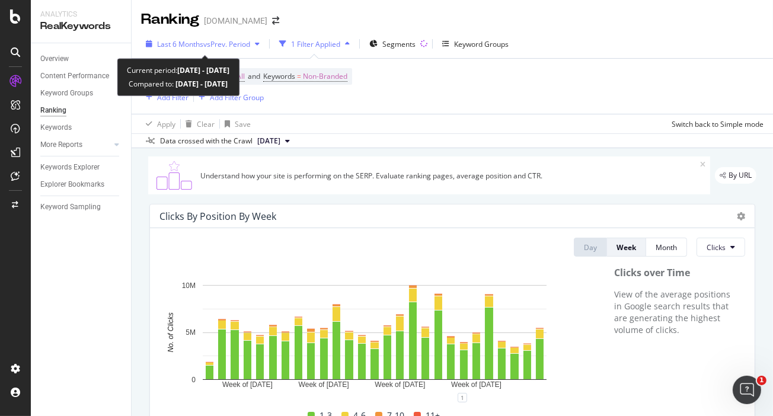
click at [195, 44] on span "Last 6 Months" at bounding box center [180, 44] width 46 height 10
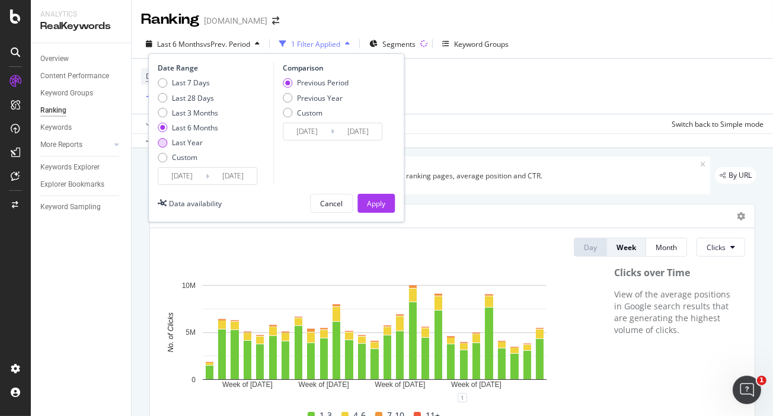
click at [159, 140] on div "Last Year" at bounding box center [162, 142] width 9 height 9
type input "2024/09/01"
type input "2023/09/02"
type input "2024/08/31"
click at [388, 197] on button "Apply" at bounding box center [375, 203] width 37 height 19
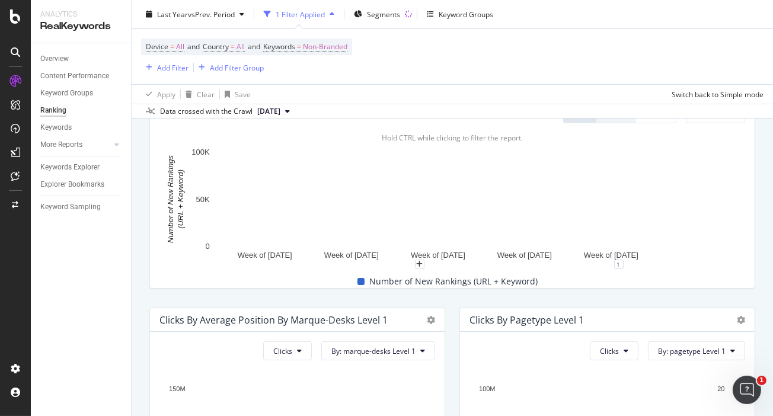
scroll to position [296, 0]
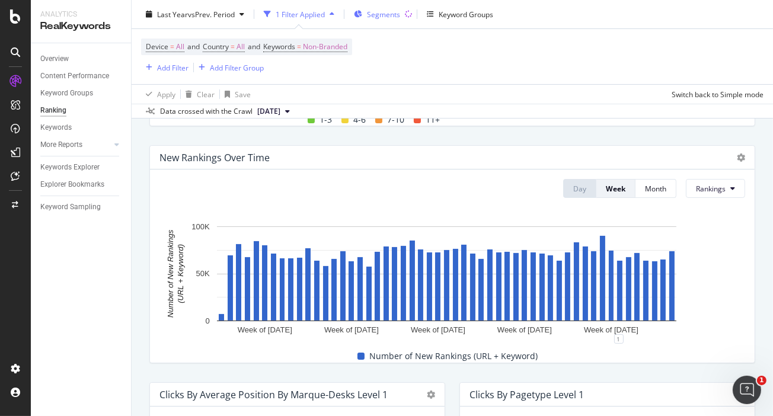
click at [396, 18] on div "Segments" at bounding box center [383, 14] width 33 height 10
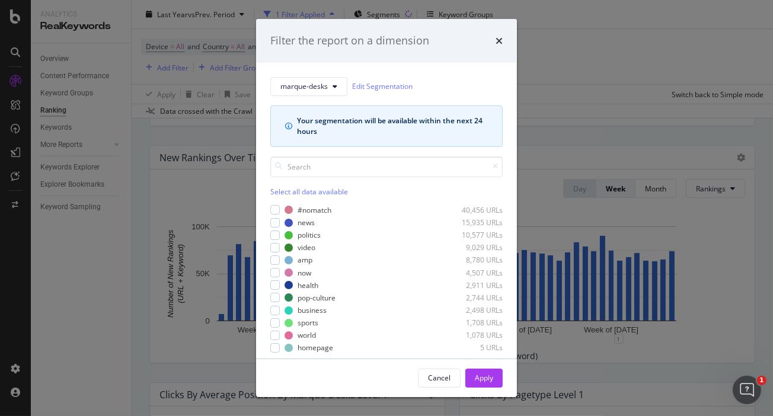
click at [559, 46] on div "Filter the report on a dimension marque-desks Edit Segmentation Your segmentati…" at bounding box center [386, 208] width 773 height 416
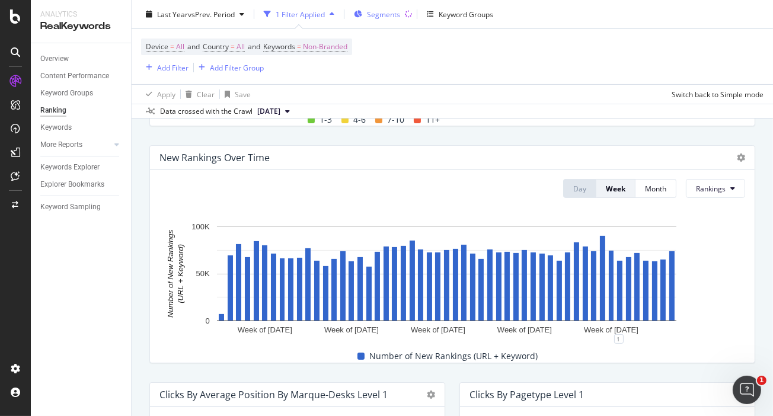
click at [377, 12] on span "Segments" at bounding box center [383, 14] width 33 height 10
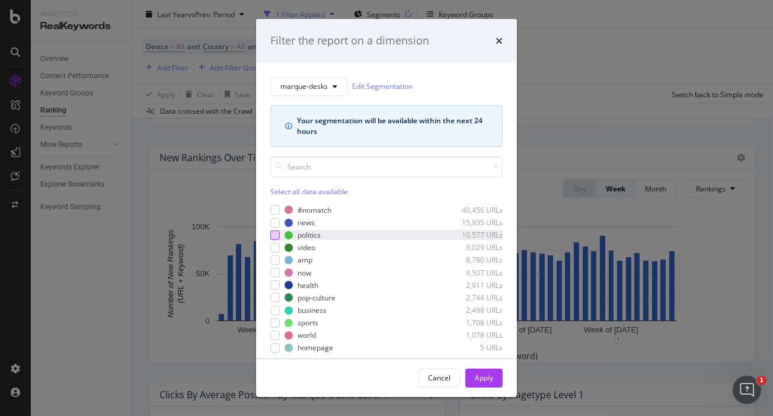
click at [276, 233] on div "modal" at bounding box center [274, 235] width 9 height 9
click at [477, 376] on div "Apply" at bounding box center [484, 378] width 18 height 10
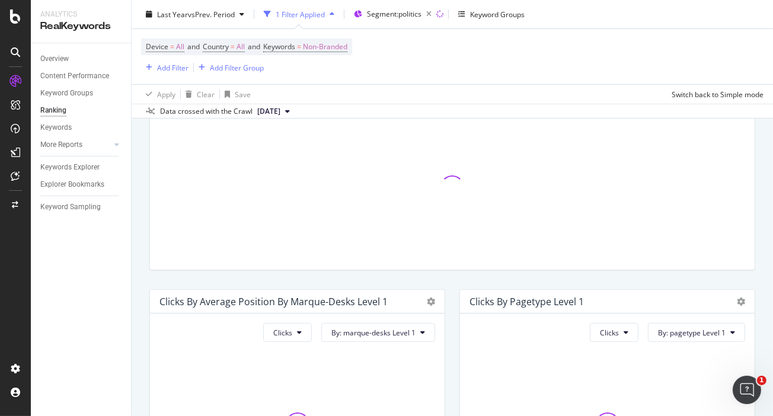
scroll to position [296, 0]
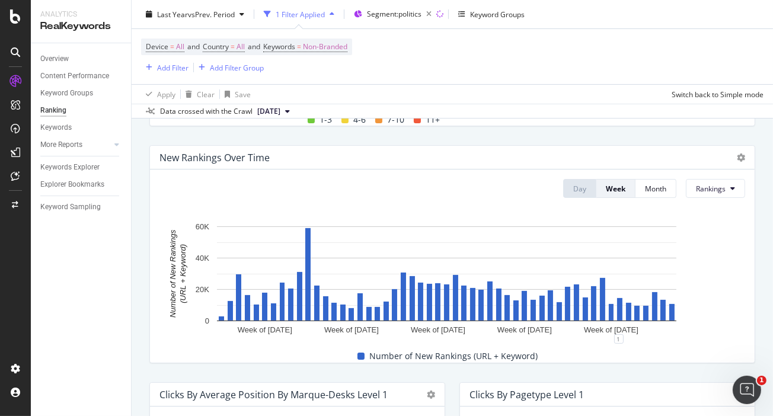
click at [101, 279] on div "Overview Content Performance Keyword Groups Ranking Keywords More Reports Count…" at bounding box center [81, 229] width 100 height 373
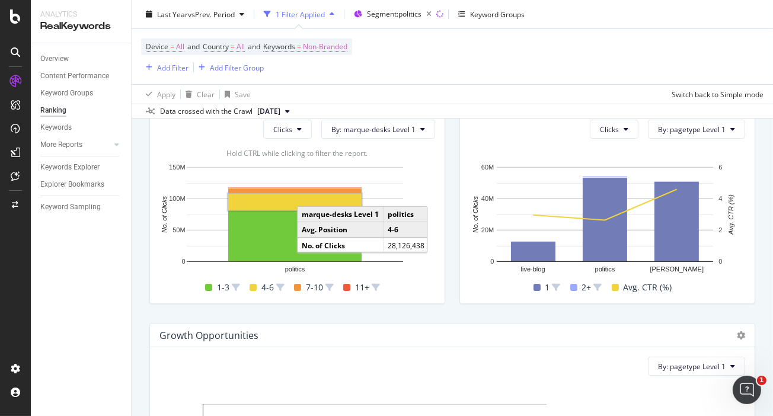
scroll to position [444, 0]
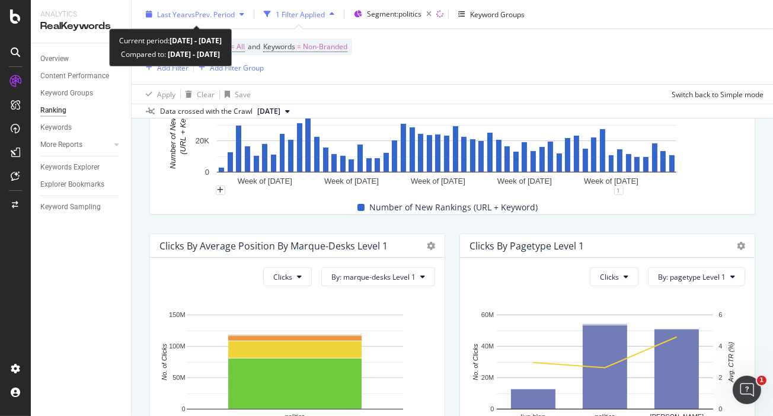
click at [196, 10] on span "vs Prev. Period" at bounding box center [211, 14] width 47 height 10
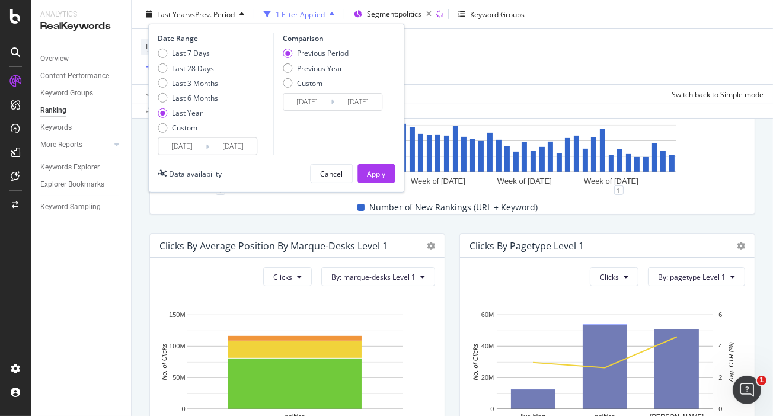
click at [155, 98] on div "Date Range Last 7 Days Last 28 Days Last 3 Months Last 6 Months Last Year Custo…" at bounding box center [276, 108] width 256 height 169
click at [161, 98] on div "Last 6 Months" at bounding box center [162, 97] width 9 height 9
type input "[DATE]"
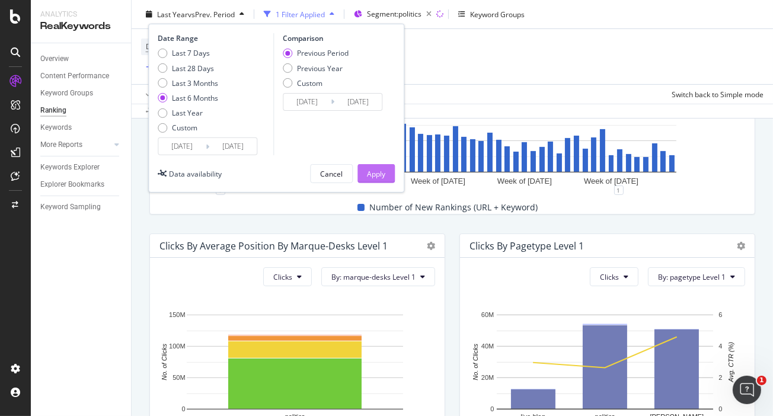
click at [379, 177] on div "Apply" at bounding box center [376, 173] width 18 height 10
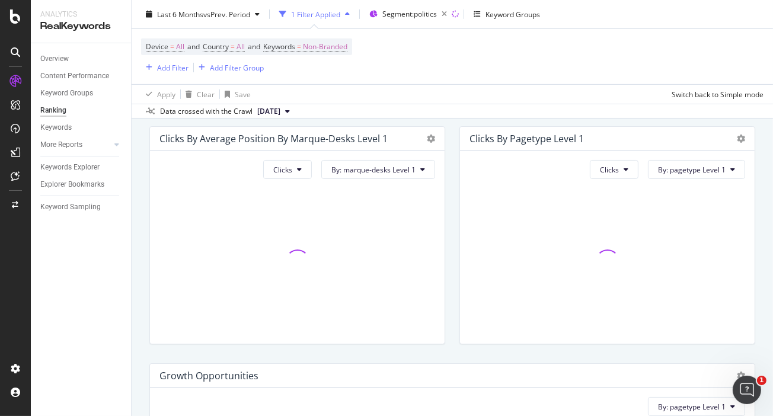
scroll to position [667, 0]
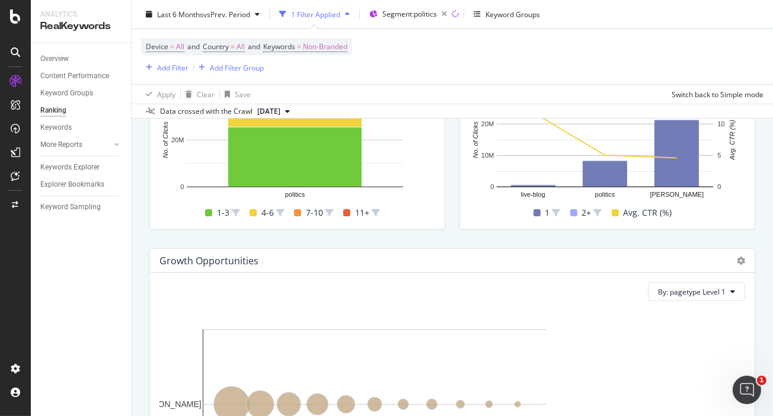
click at [132, 273] on div "Understand how your site is performing on the SERP. Evaluate ranking pages, ave…" at bounding box center [452, 236] width 641 height 1510
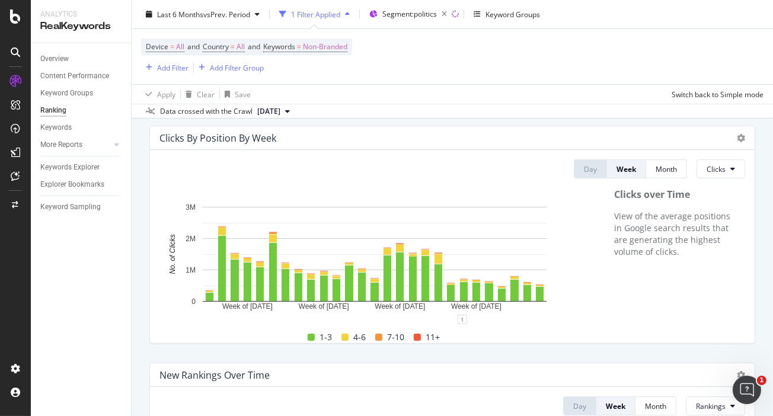
scroll to position [73, 0]
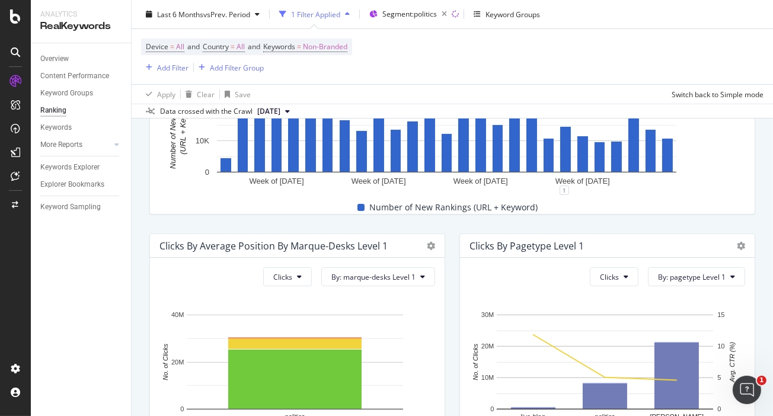
scroll to position [296, 0]
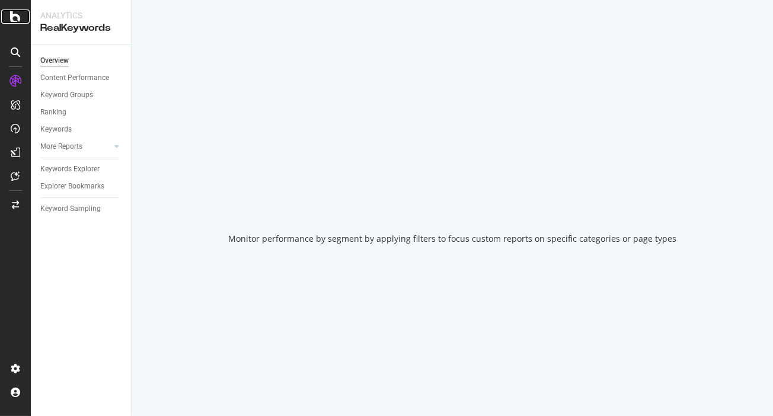
click at [15, 14] on icon at bounding box center [15, 16] width 11 height 14
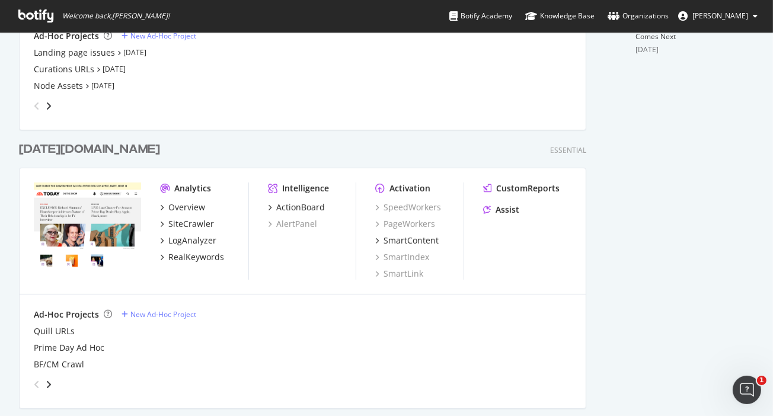
scroll to position [518, 0]
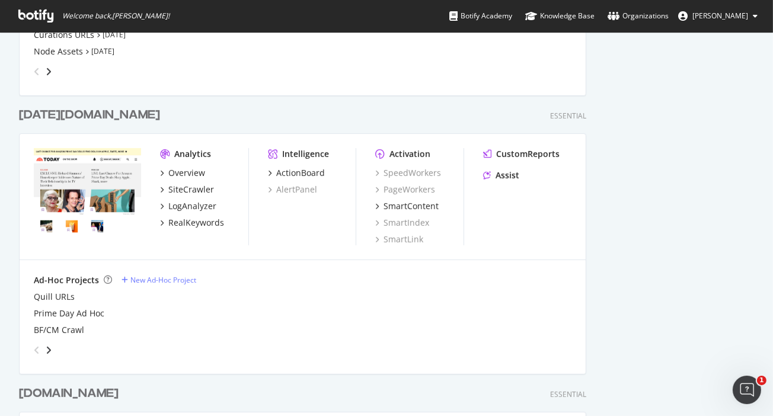
click at [43, 117] on div "[DATE][DOMAIN_NAME]" at bounding box center [89, 115] width 141 height 17
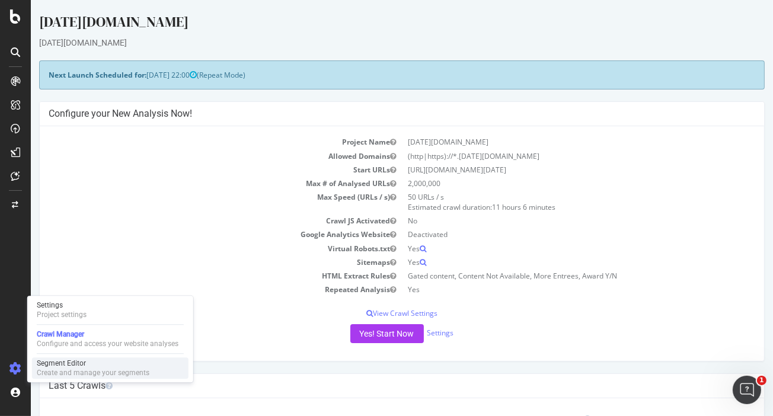
click at [52, 363] on div "Segment Editor" at bounding box center [93, 363] width 113 height 9
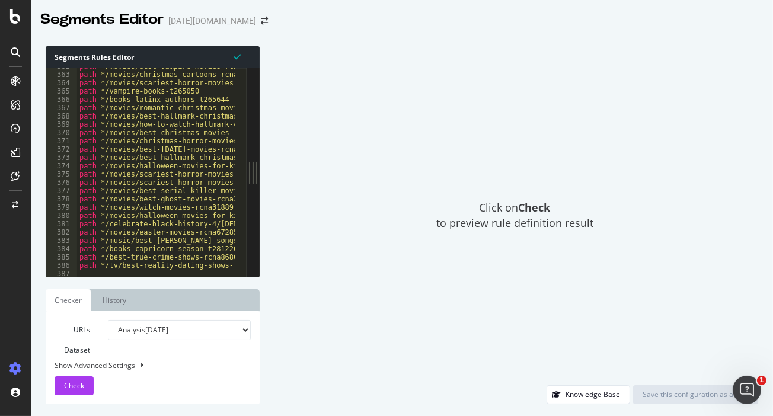
scroll to position [19220, 0]
